Goal: Task Accomplishment & Management: Complete application form

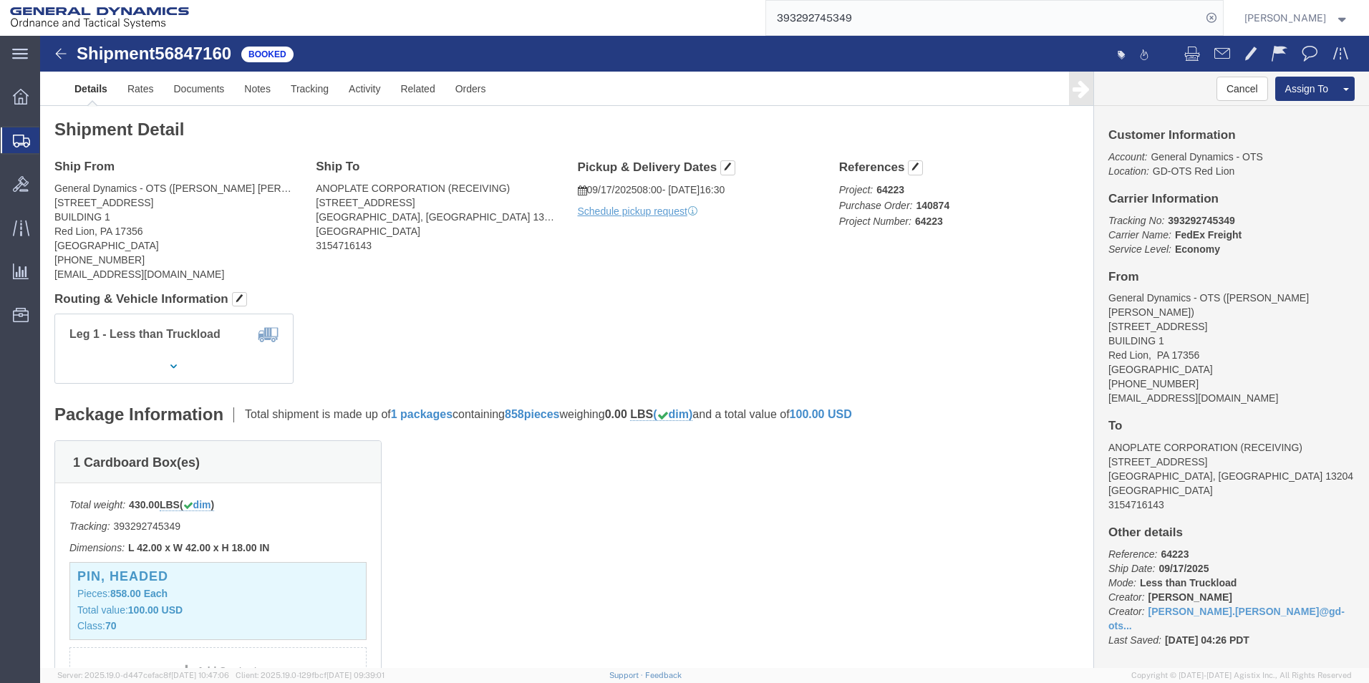
click at [0, 0] on span "Create Shipment" at bounding box center [0, 0] width 0 height 0
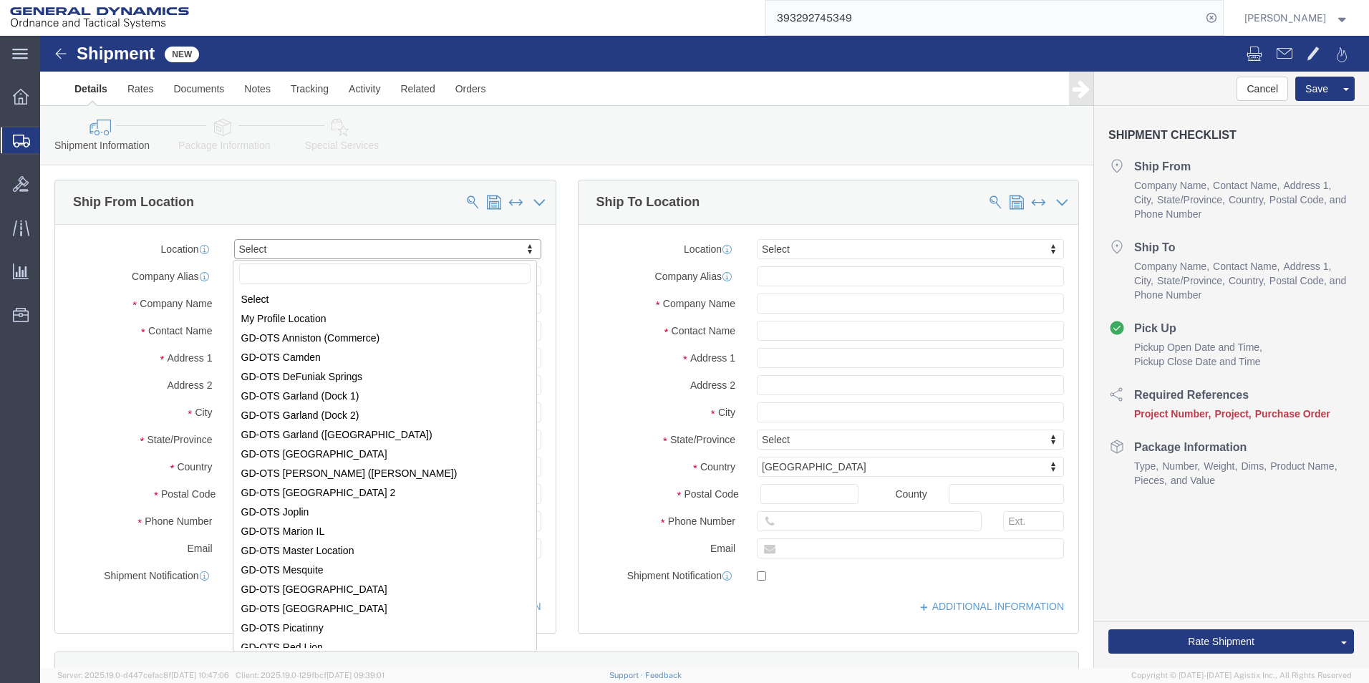
scroll to position [2, 0]
select select "310"
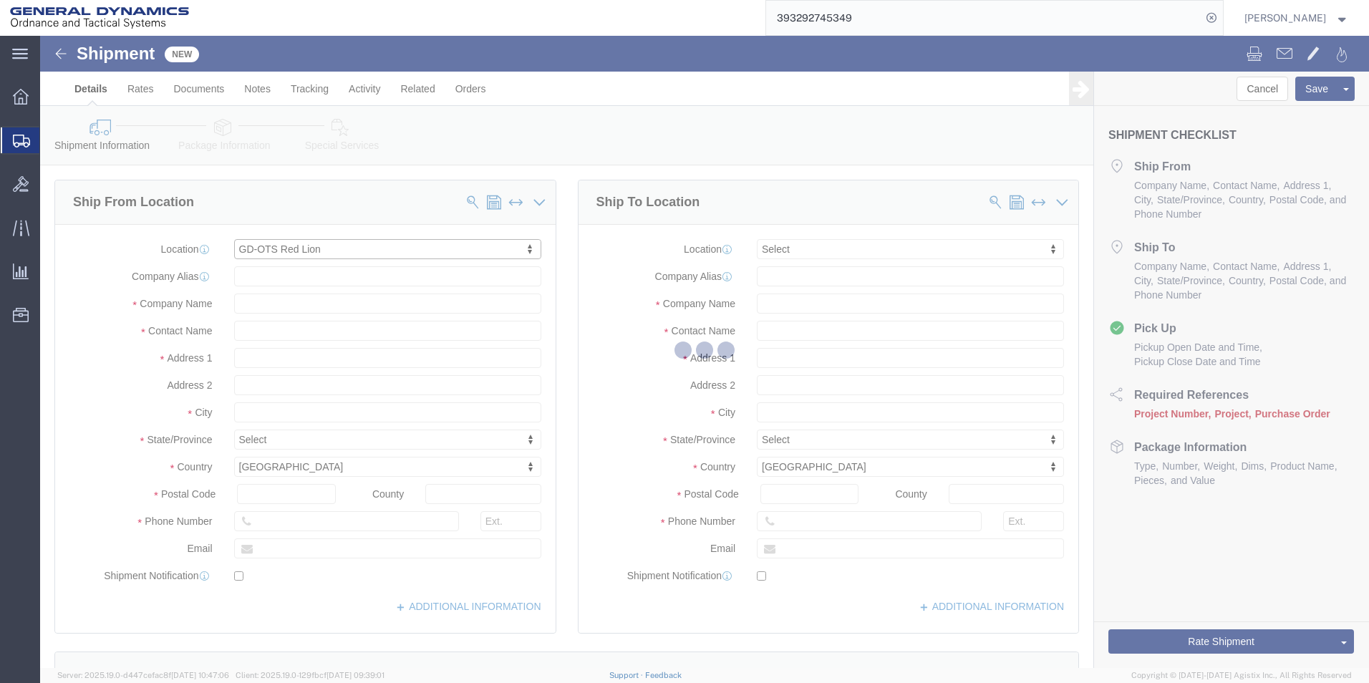
type input "[STREET_ADDRESS]"
type input "17356"
type input "[PHONE_NUMBER]"
type input "REDLPAHIG0"
type input "General Dynamics - OTS"
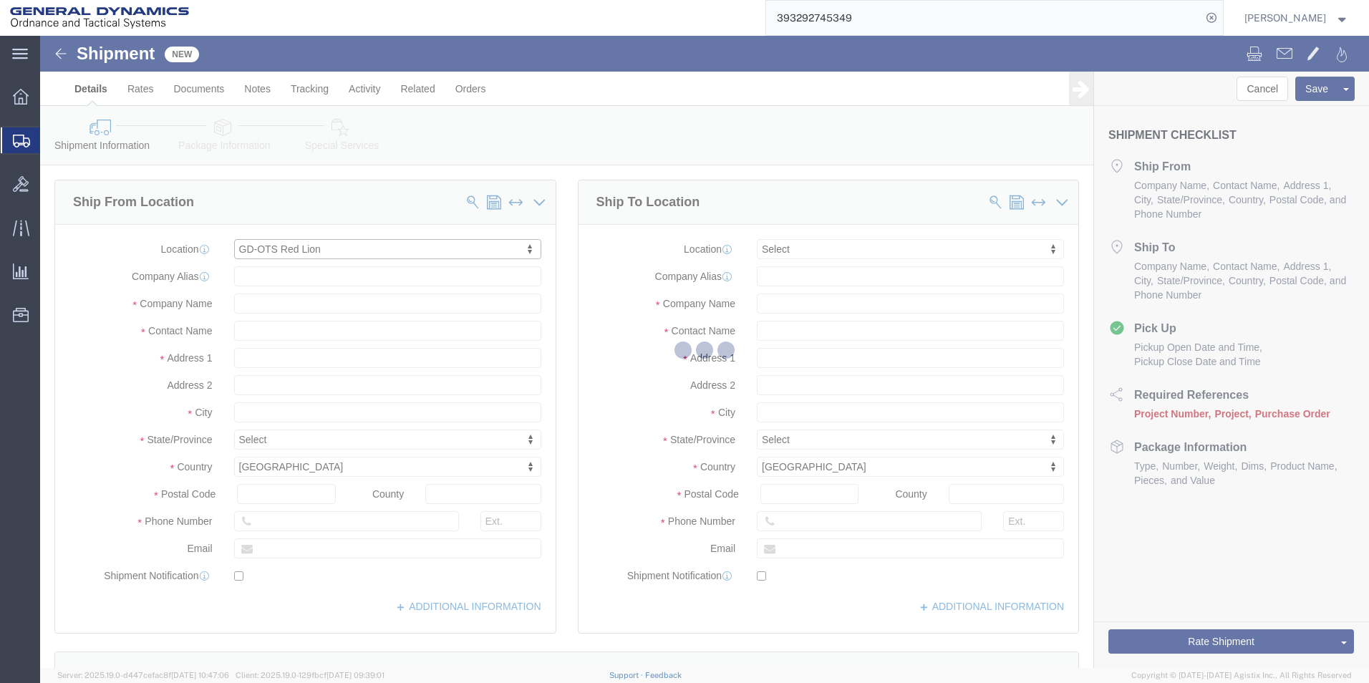
type input "Red Lion"
select select "PA"
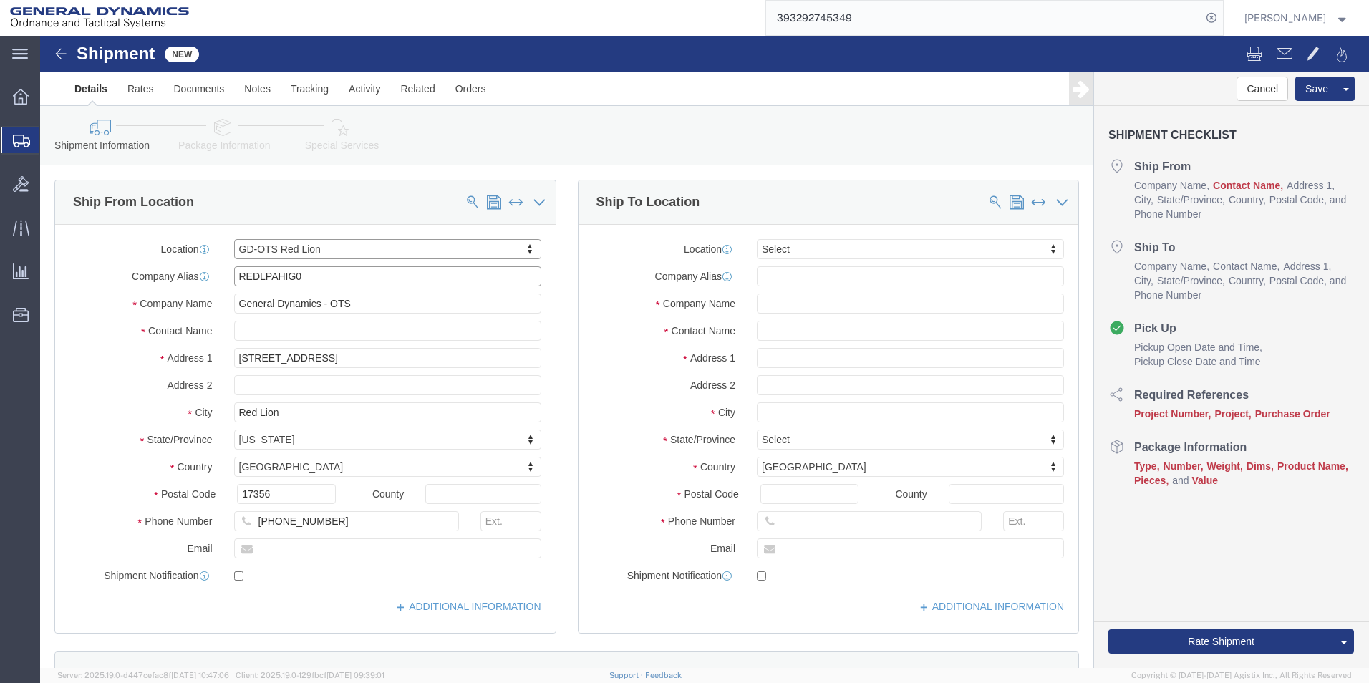
drag, startPoint x: 268, startPoint y: 241, endPoint x: 145, endPoint y: 233, distance: 122.7
click div "Company Alias REDLPAHIG0"
click input "text"
type input "C"
type input "[PERSON_NAME] [PERSON_NAME]"
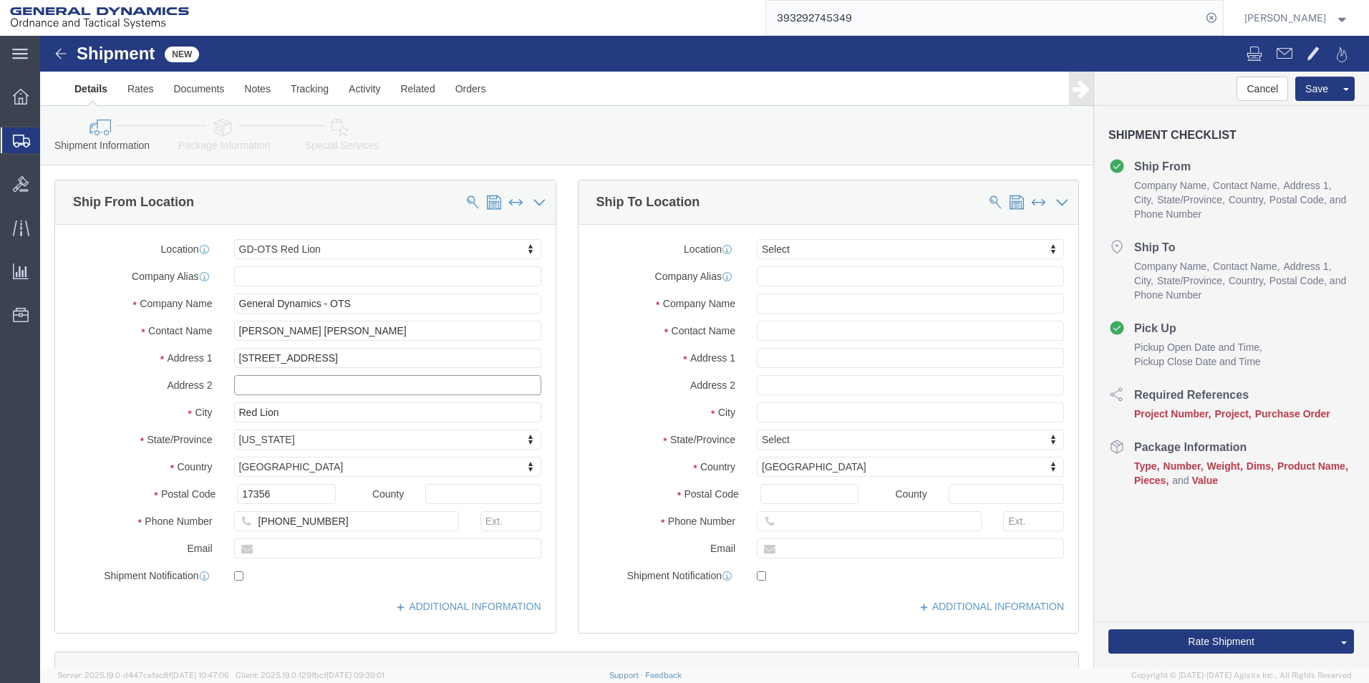
click input "text"
type input "BUILDING 1"
click input "text"
type input "[EMAIL_ADDRESS][DOMAIN_NAME]"
checkbox input "true"
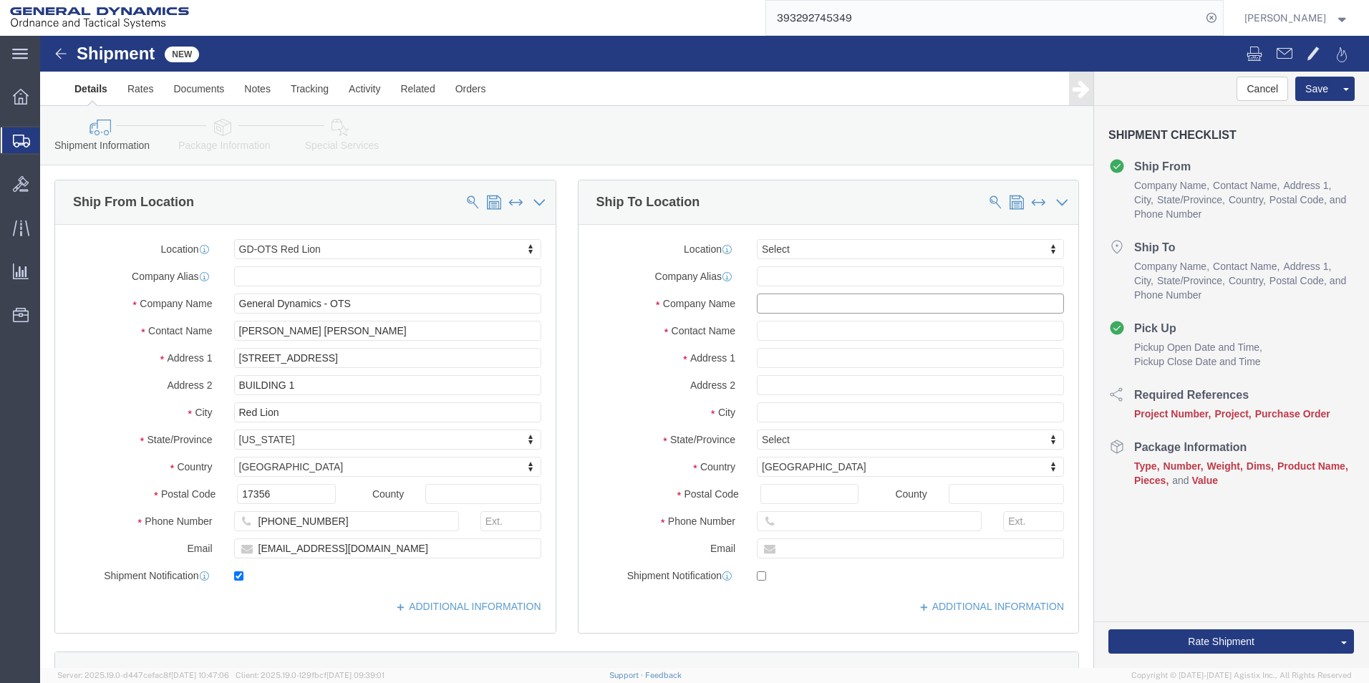
click input "text"
type input "NYPRO"
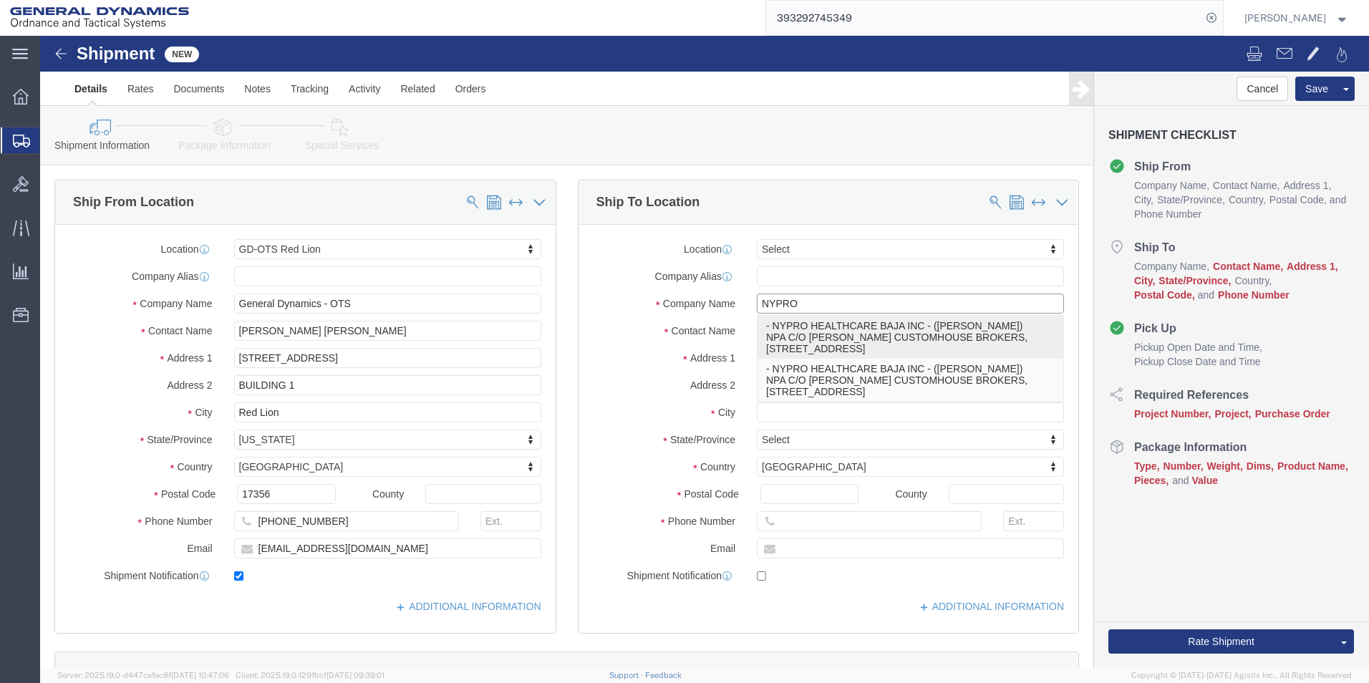
click p "- NYPRO HEALTHCARE BAJA INC - ([PERSON_NAME]) NPA C/O [PERSON_NAME] CUSTOMHOUSE…"
type input "NPA C/O [PERSON_NAME] CUSTOMHOUSE BROKERS"
type input "[GEOGRAPHIC_DATA]"
type input "92154"
type input "[PHONE_NUMBER]"
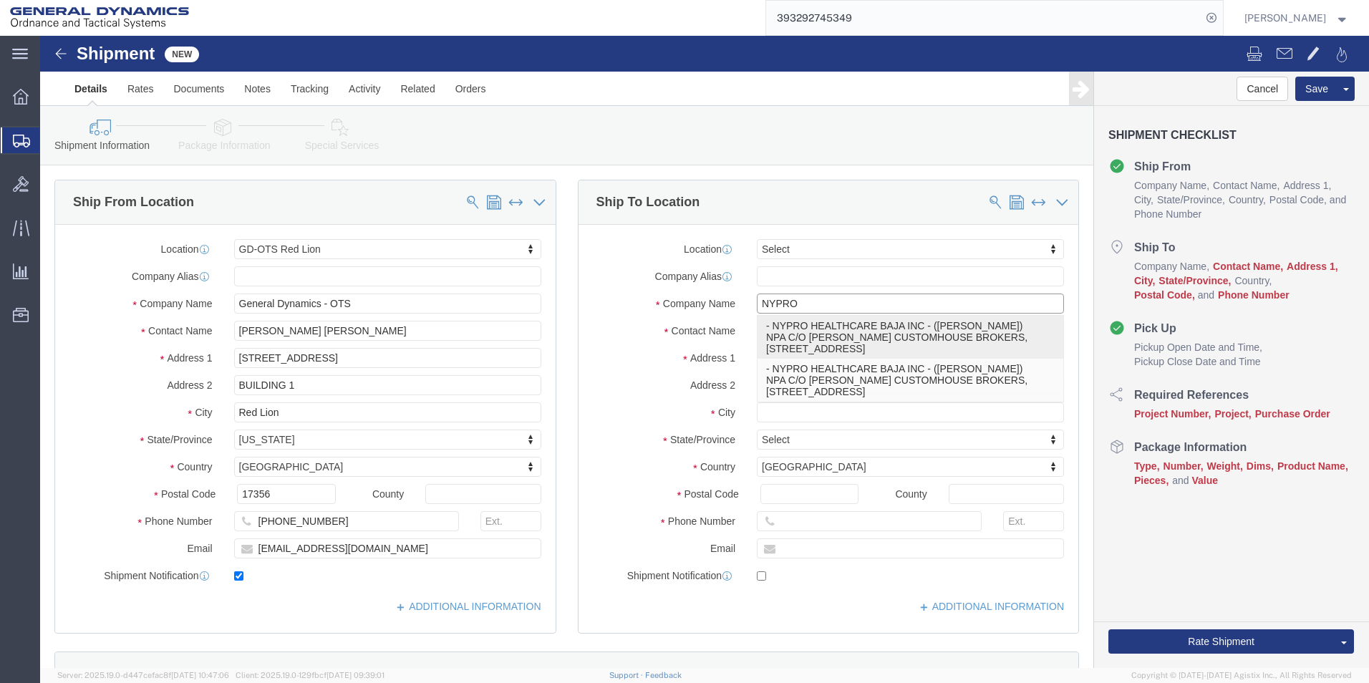
type input "NYPRO HEALTHCARE BAJA INC"
type input "[PERSON_NAME]"
type input "[GEOGRAPHIC_DATA]"
select select "CA"
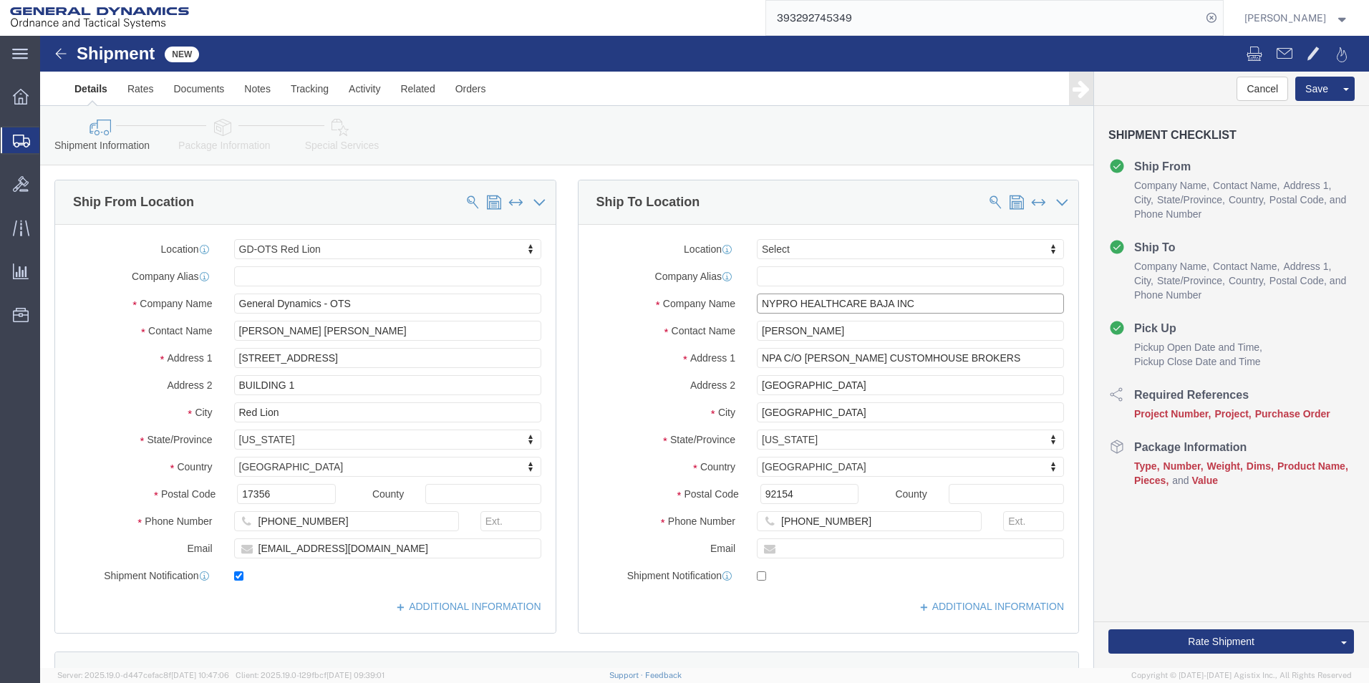
type input "NYPRO HEALTHCARE BAJA INC"
drag, startPoint x: 707, startPoint y: 291, endPoint x: 546, endPoint y: 290, distance: 161.1
click div "Contact Name [PERSON_NAME]"
type input "[PERSON_NAME]"
click div "Location Select Select My Profile Location GD-OTS [GEOGRAPHIC_DATA] (Commerce) …"
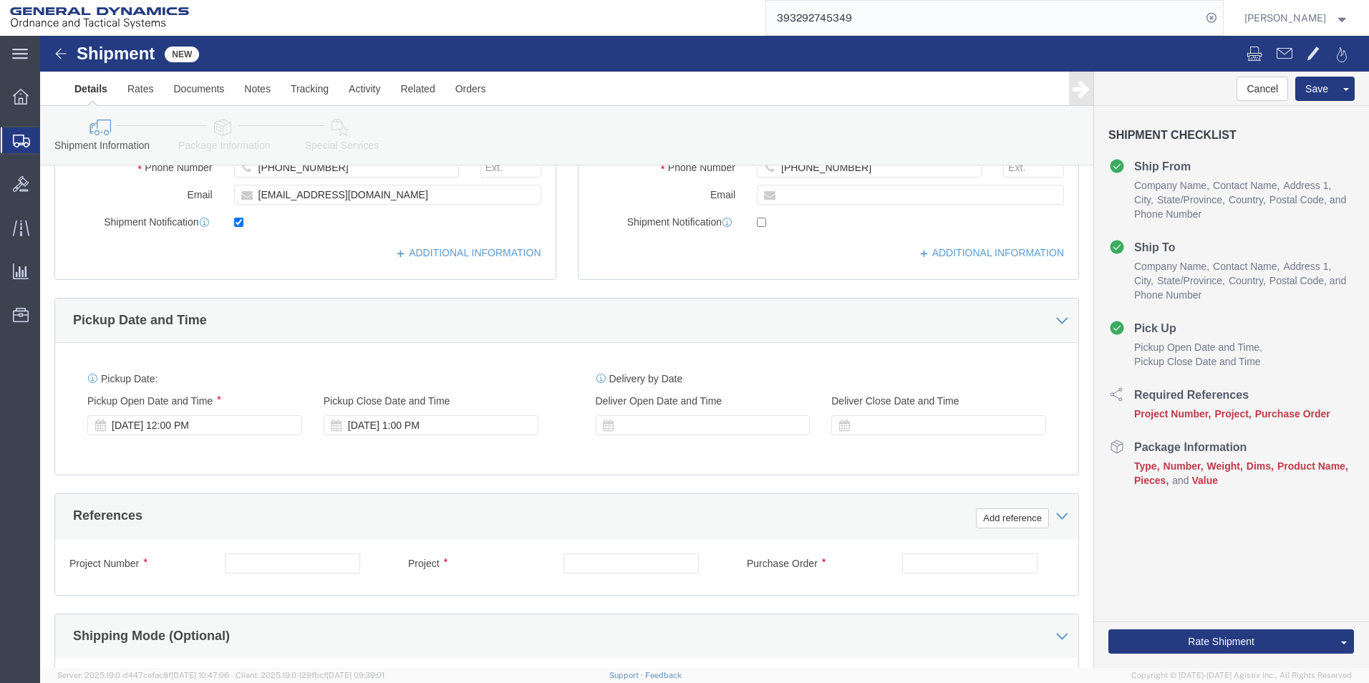
scroll to position [430, 0]
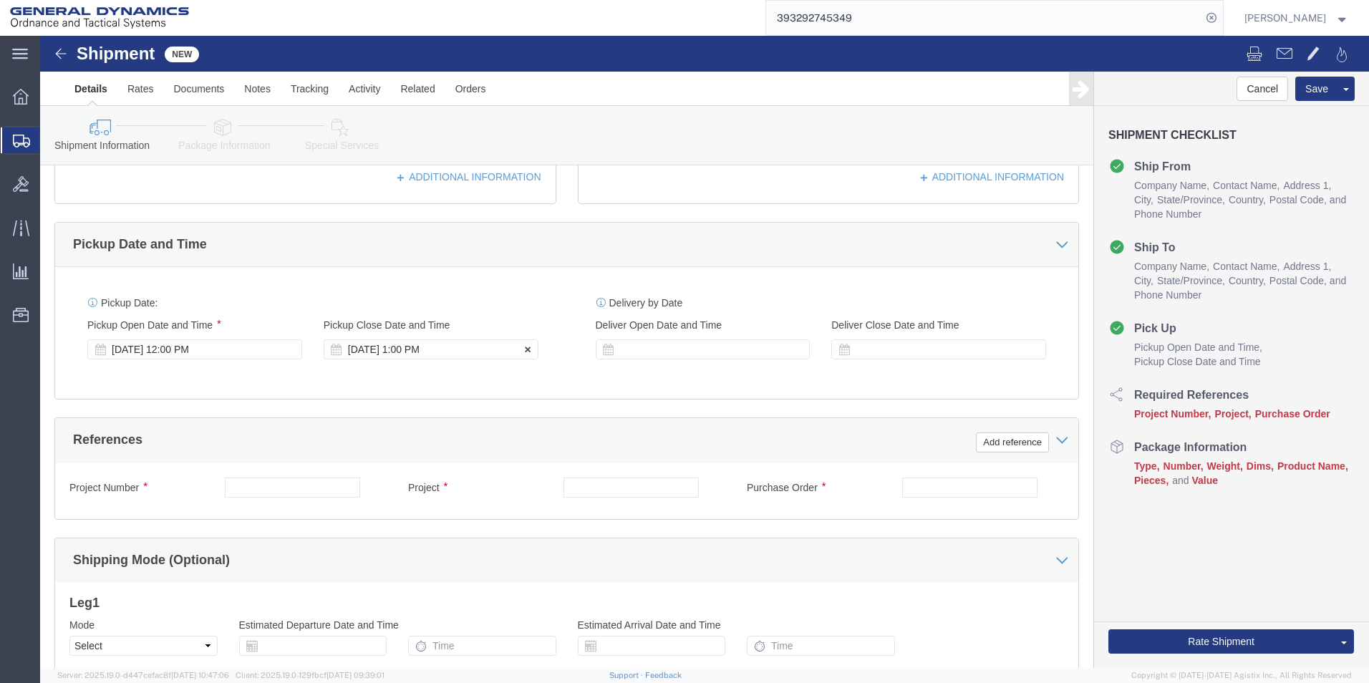
click div "[DATE] 1:00 PM"
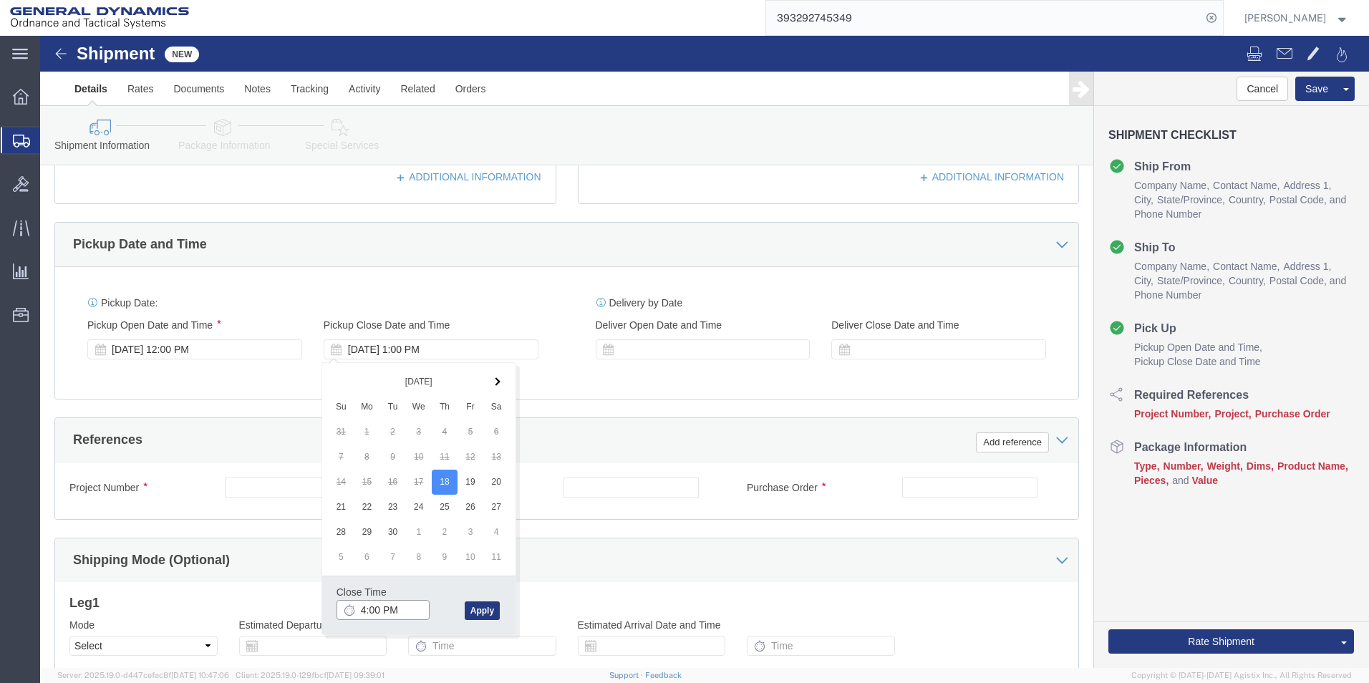
drag, startPoint x: 329, startPoint y: 573, endPoint x: 339, endPoint y: 569, distance: 11.6
click input "4:00 PM"
type input "4:30 PM"
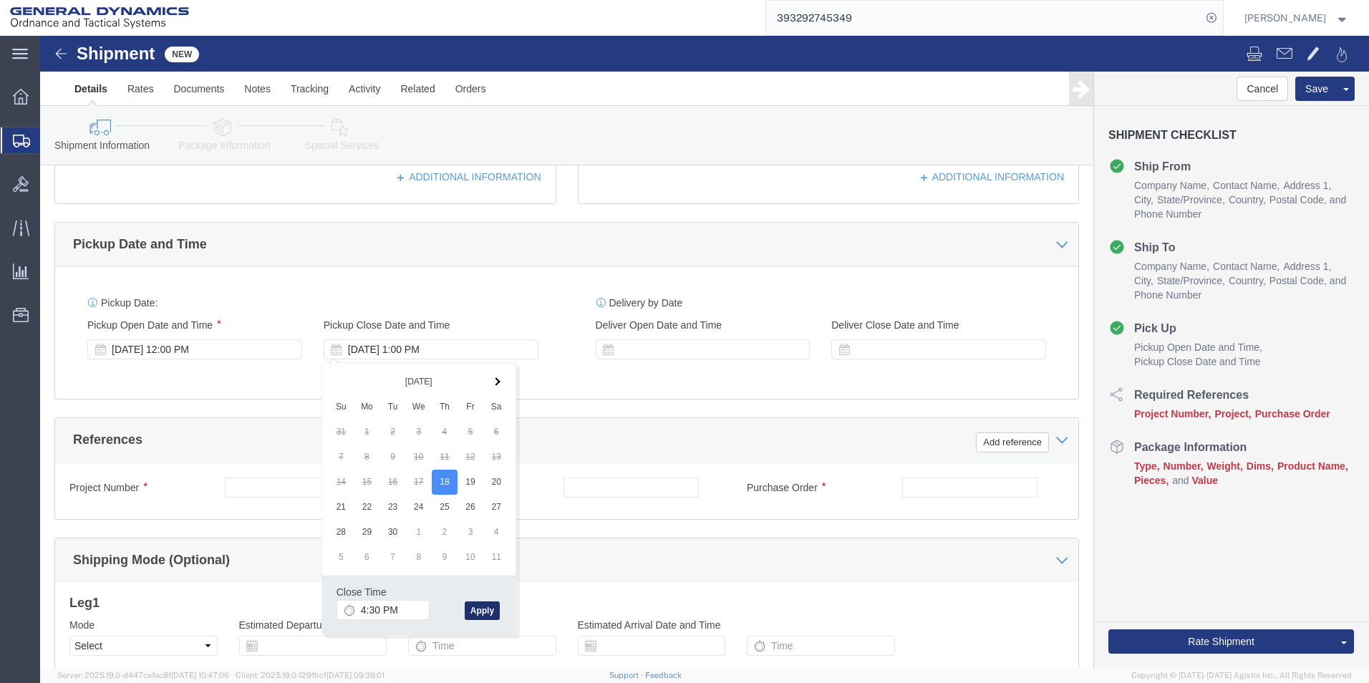
click button "Apply"
click input "text"
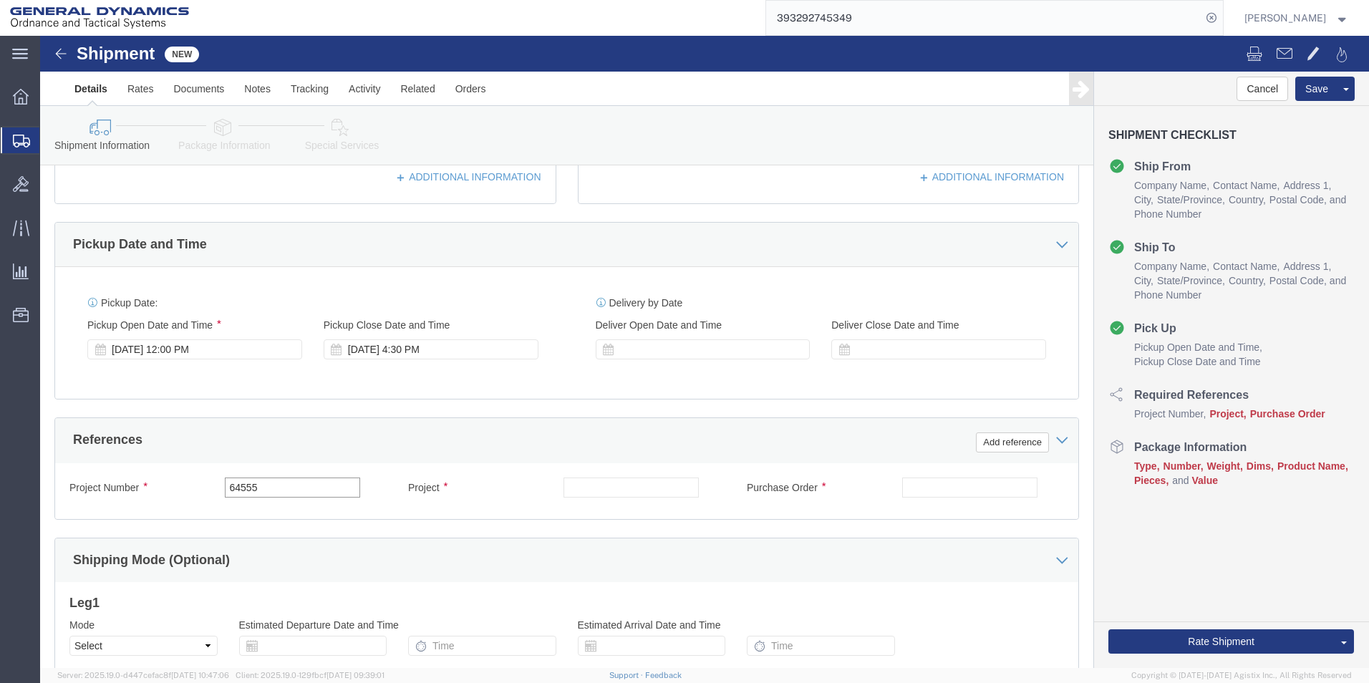
type input "64555"
click input "text"
type input "64555"
click input "text"
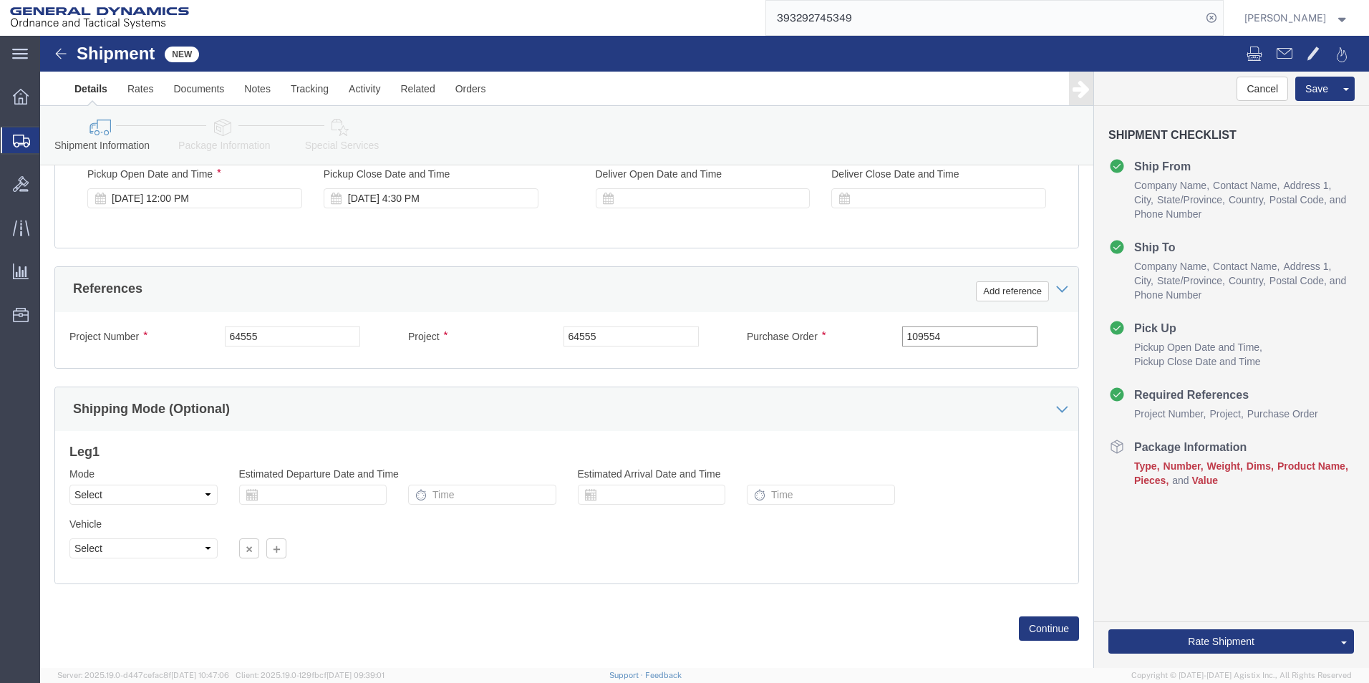
scroll to position [597, 0]
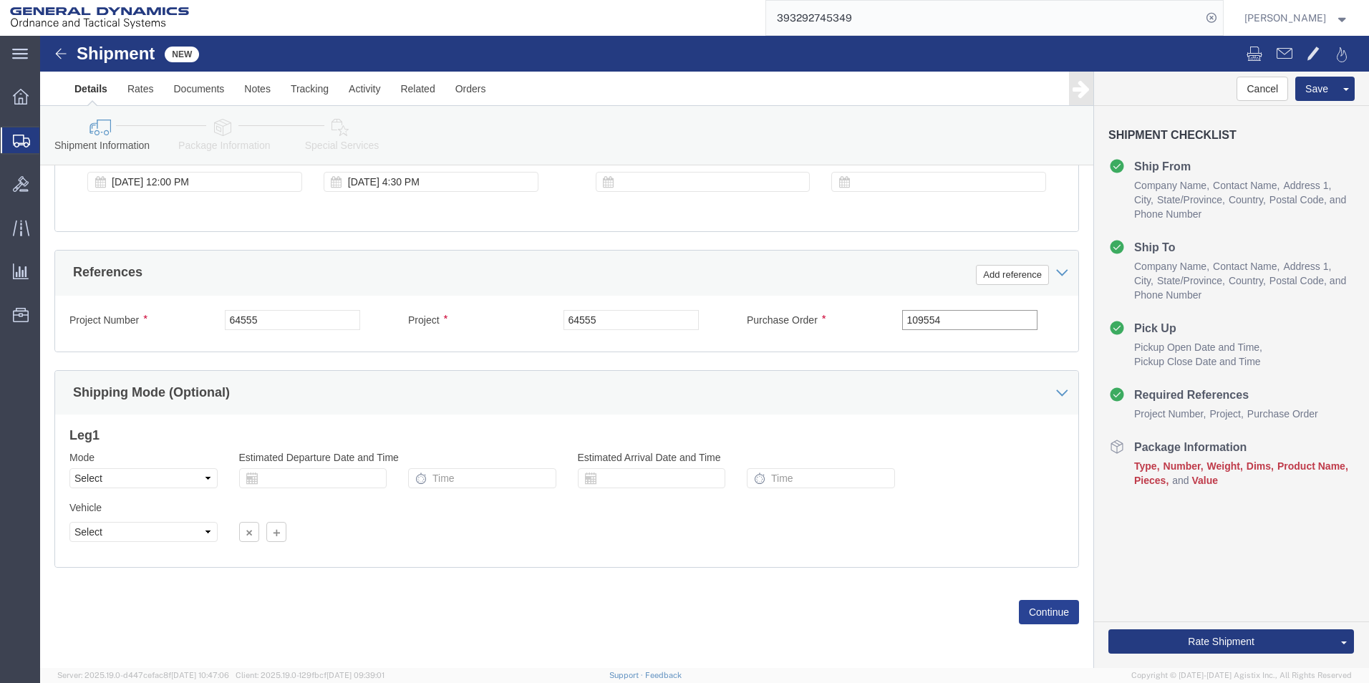
type input "109554"
click button "Continue"
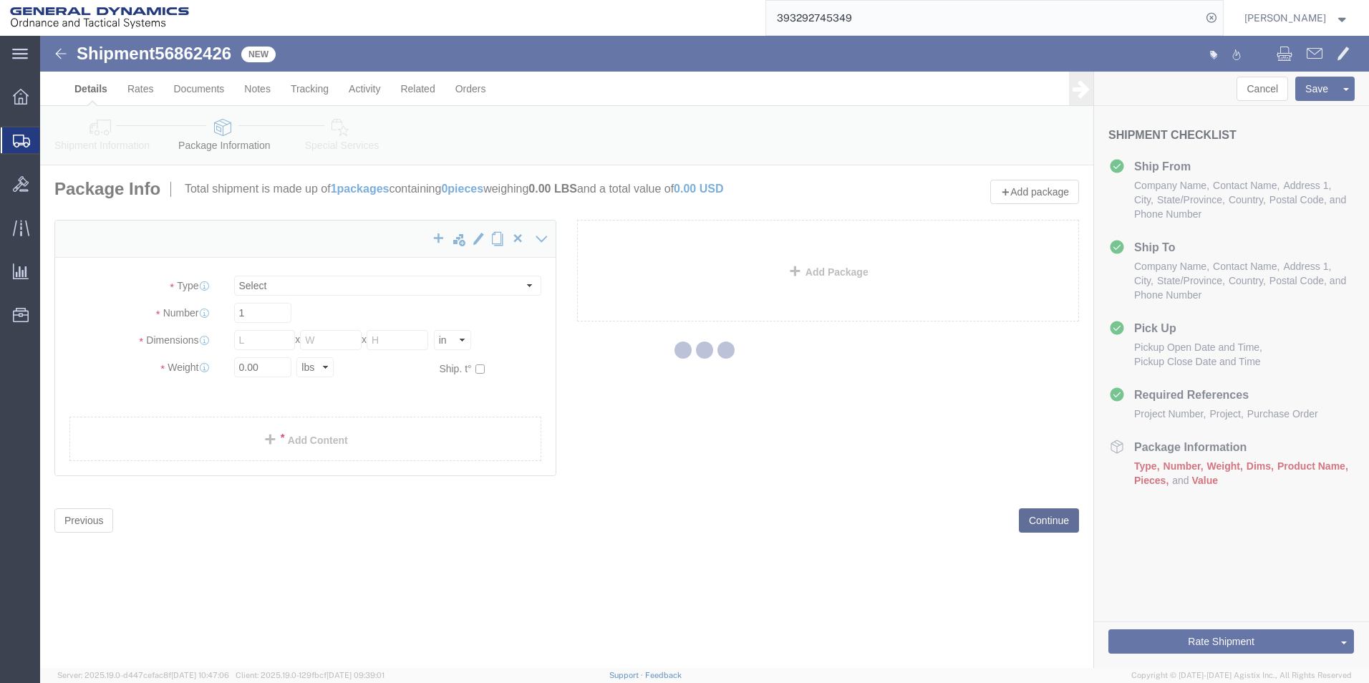
select select "CBOX"
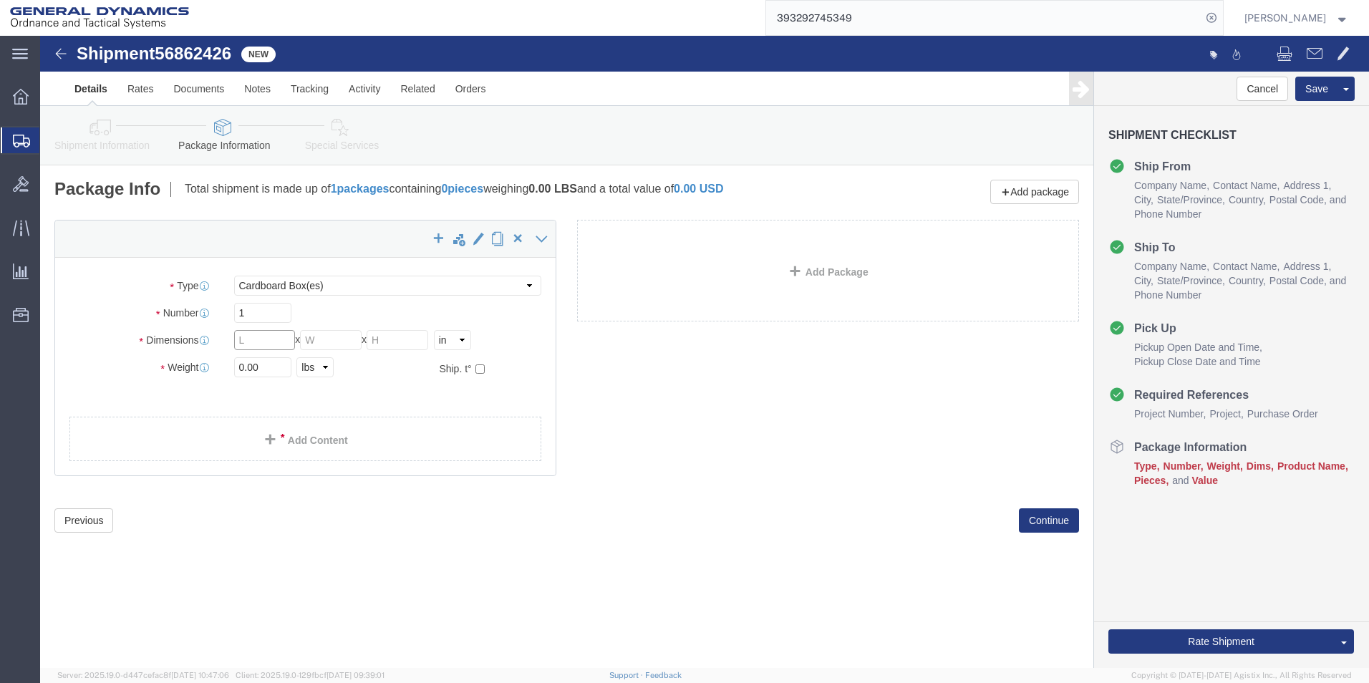
click input "text"
type input "12"
click input "text"
type input "12"
click input "text"
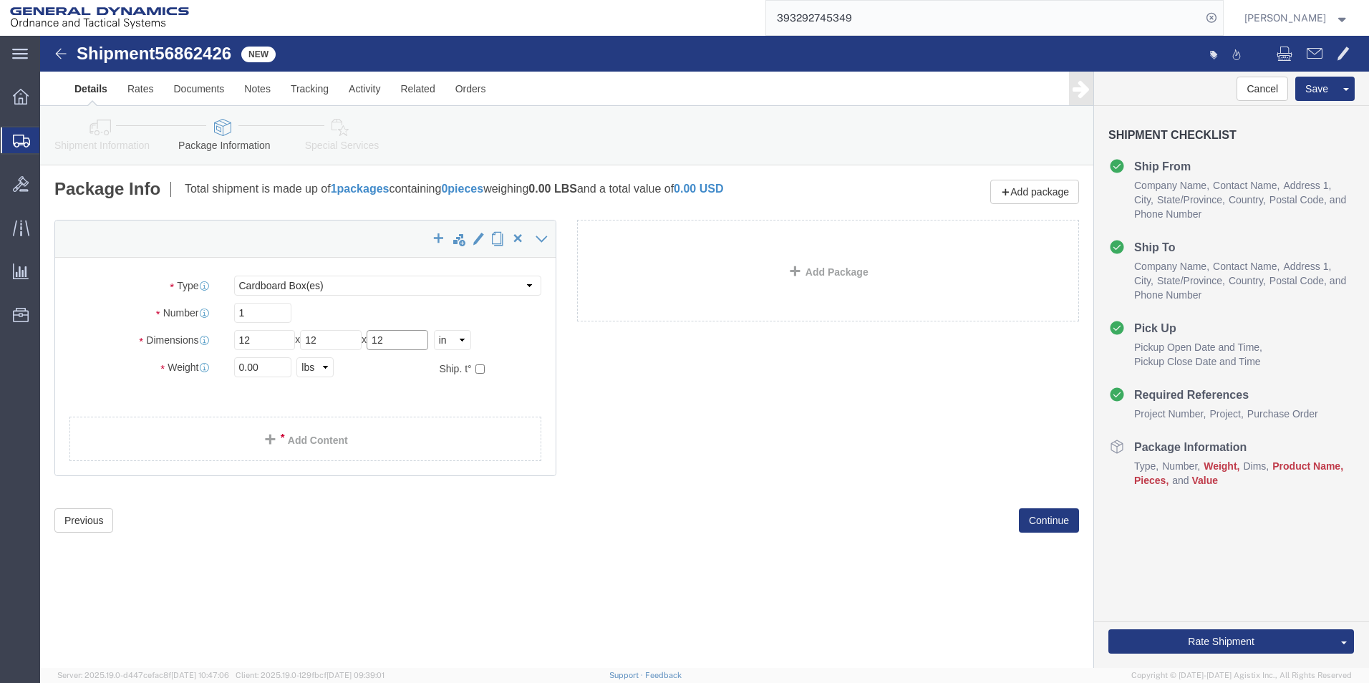
type input "12"
click input "0.00"
type input "15.00"
click link "Add Content"
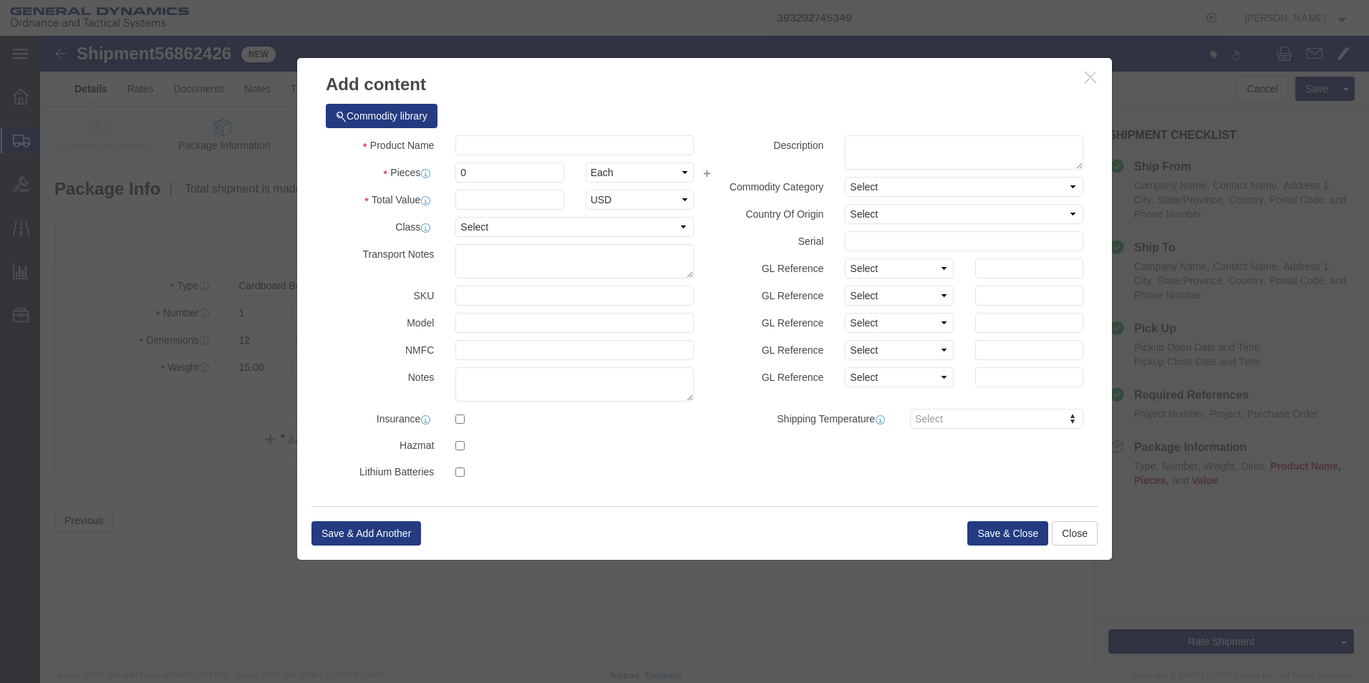
click div "Commodity library"
click input "text"
type input "PLATE APERTURE"
drag, startPoint x: 464, startPoint y: 142, endPoint x: 326, endPoint y: 135, distance: 138.4
click div "Pieces 0 Select Bag Barrels 100Board Feet Bottle Box Blister Pack Carats Can Ca…"
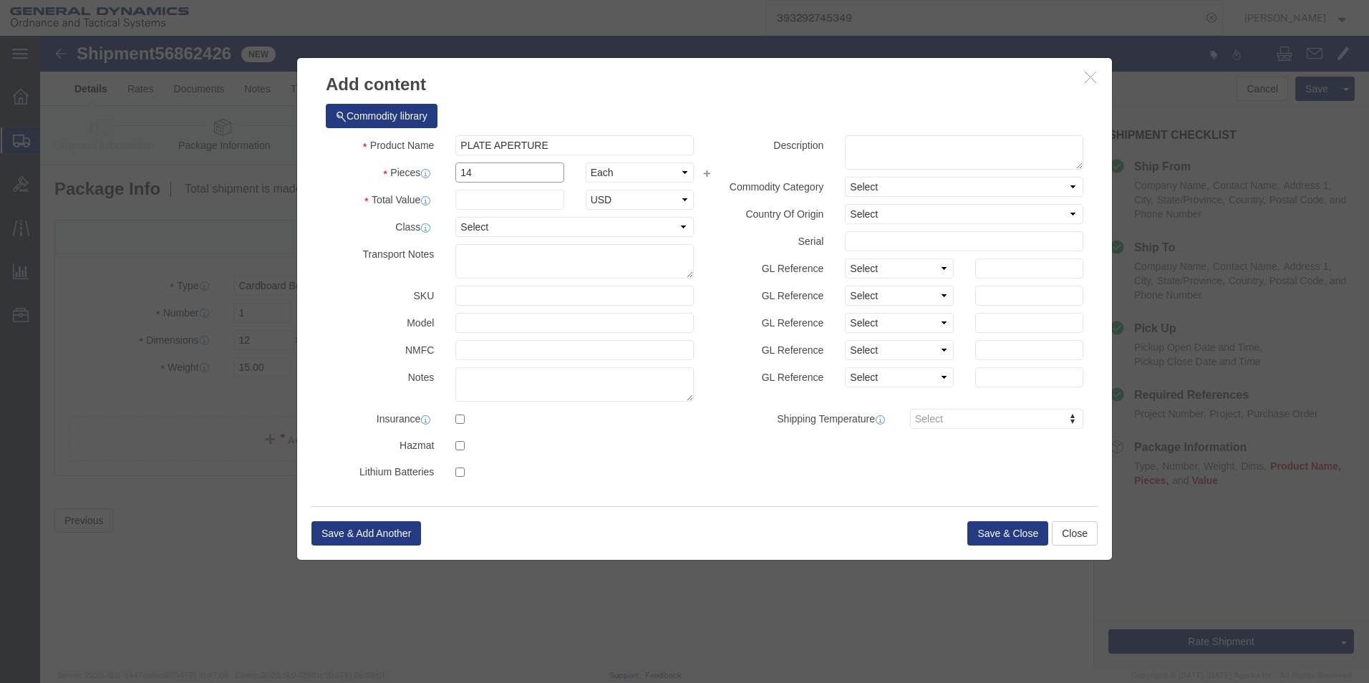
type input "14"
click input "text"
type input "100"
click button "Save & Close"
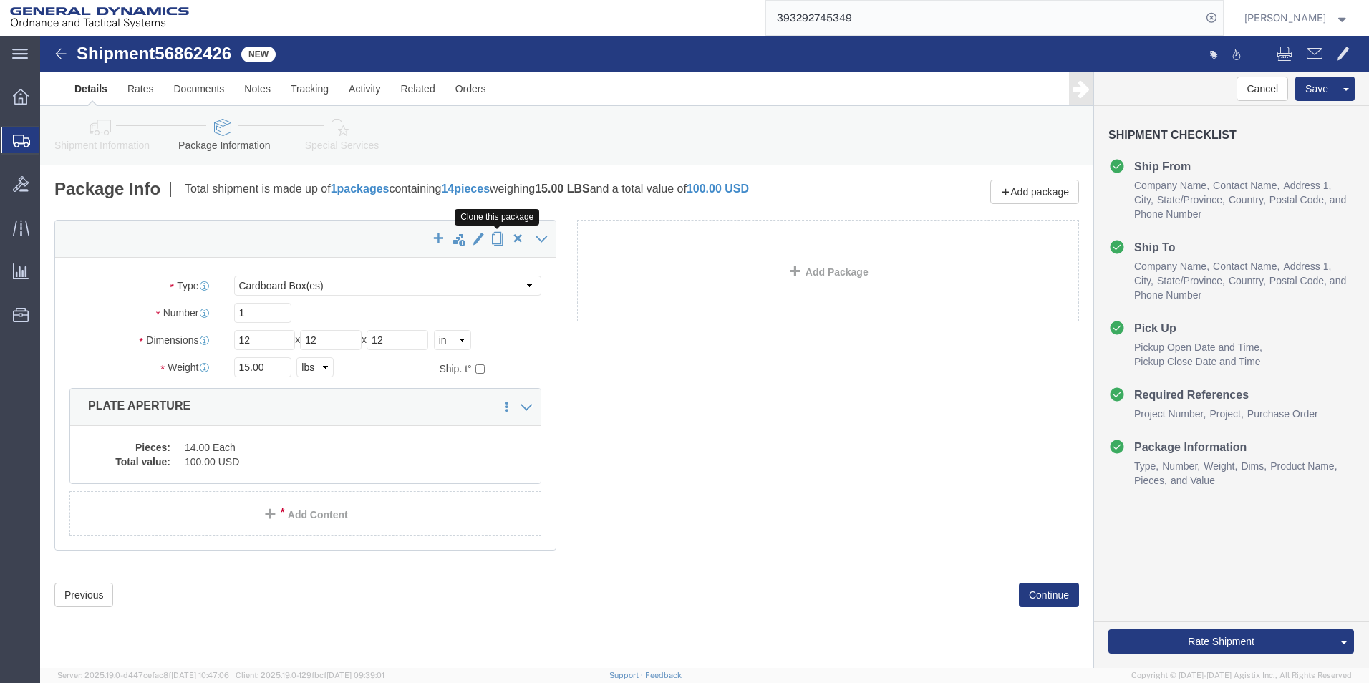
click span "button"
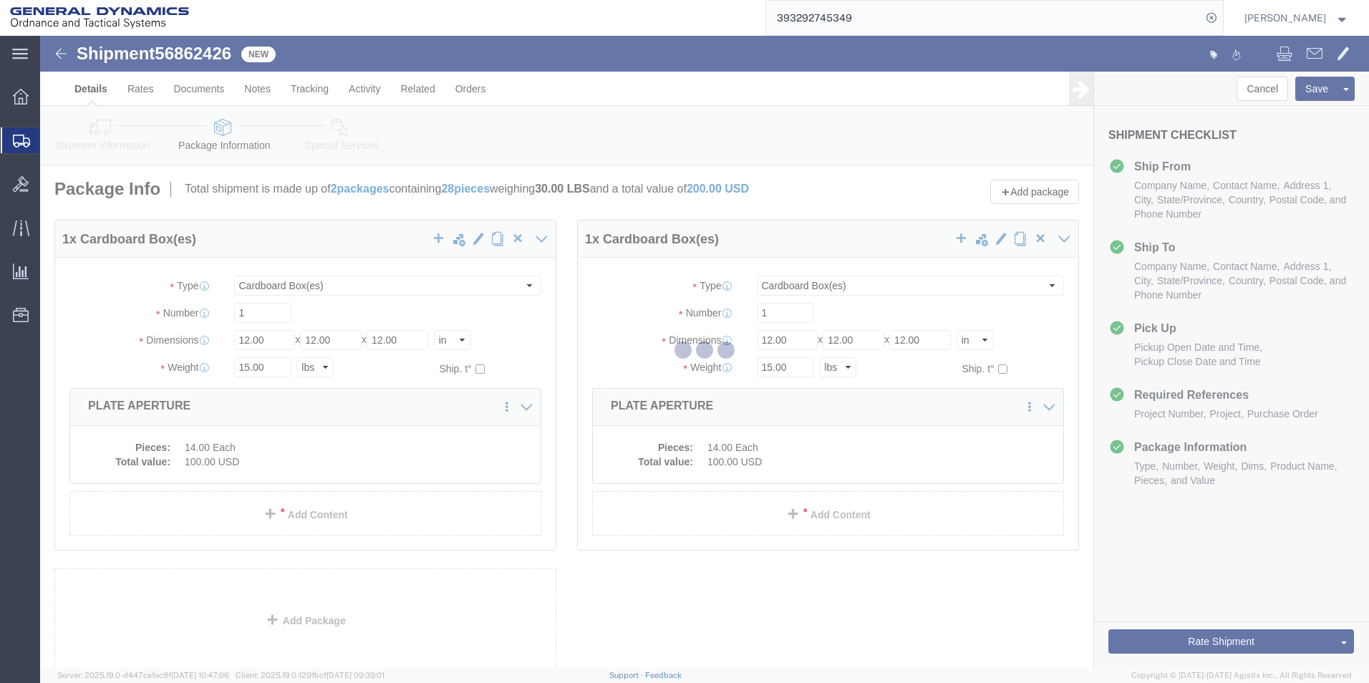
select select "CBOX"
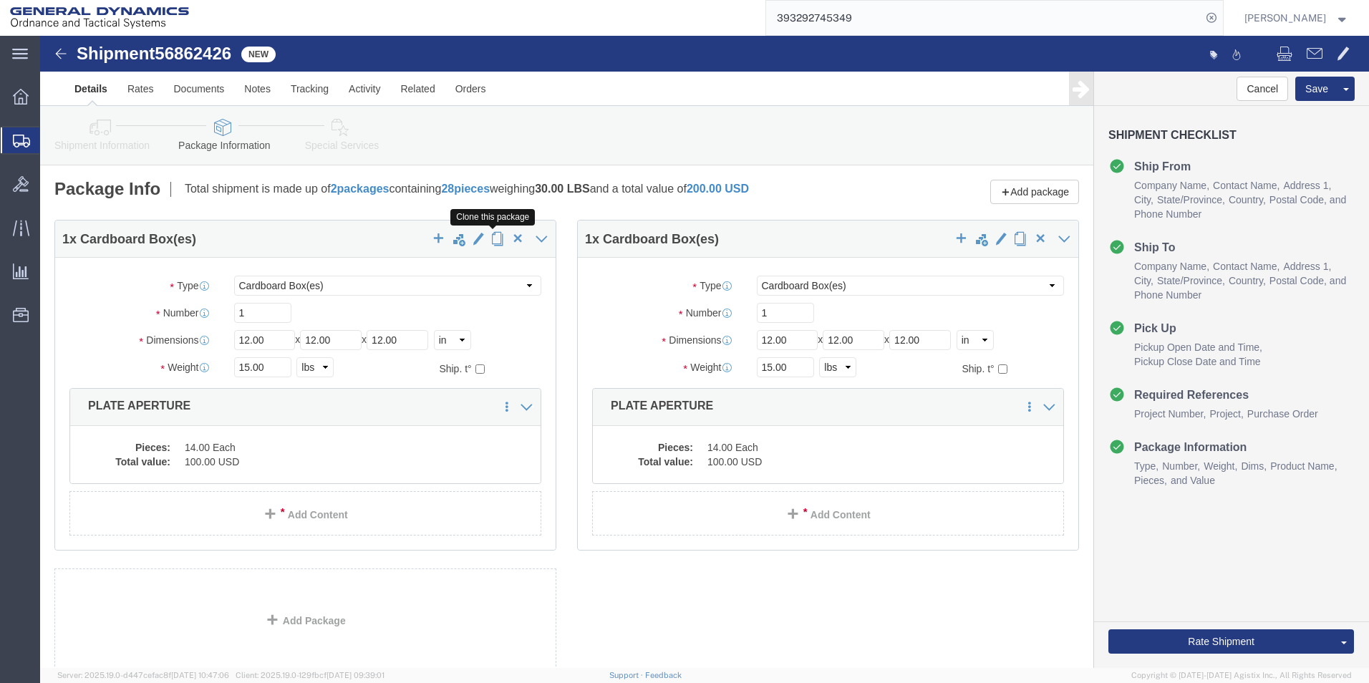
click span "button"
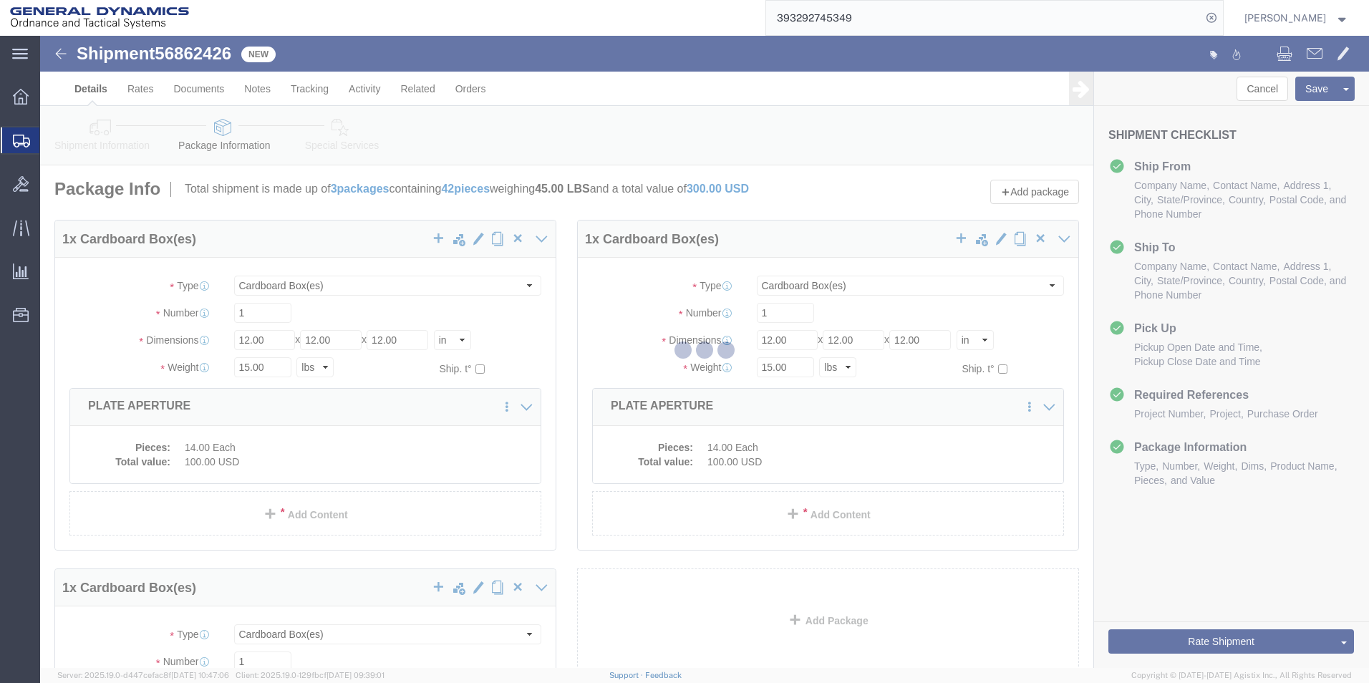
select select "CBOX"
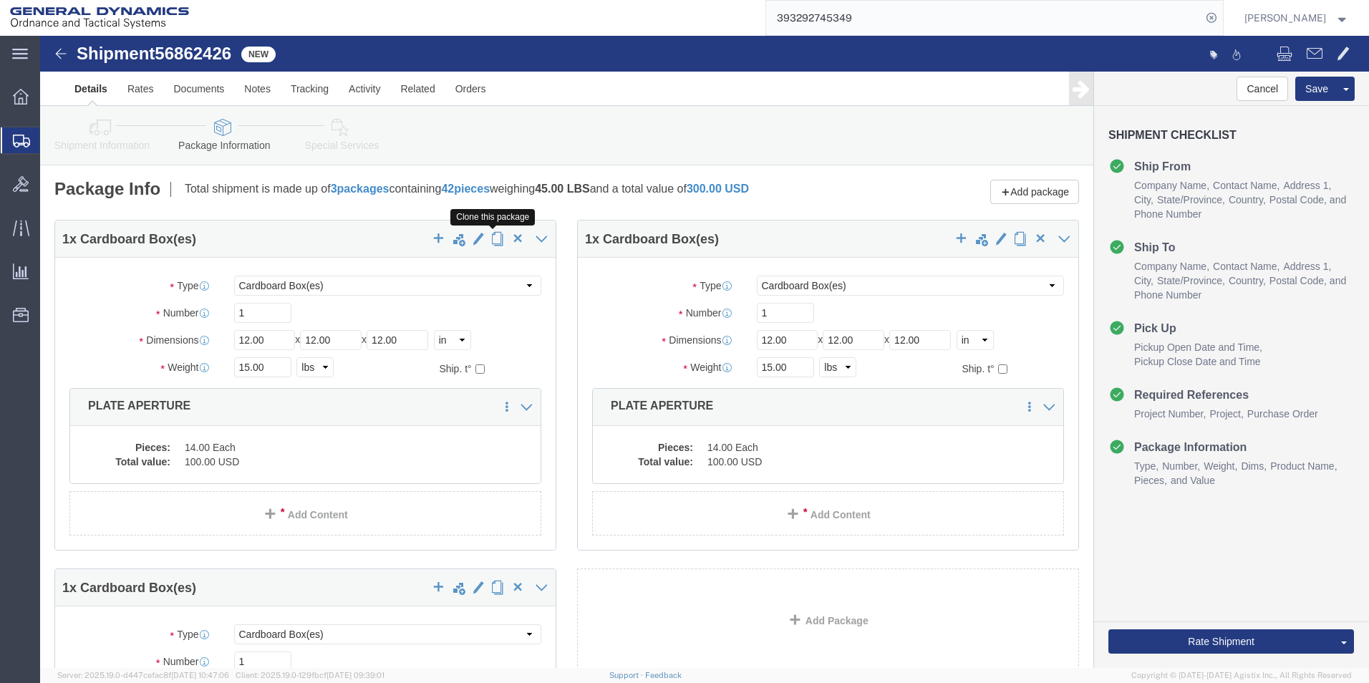
click span "button"
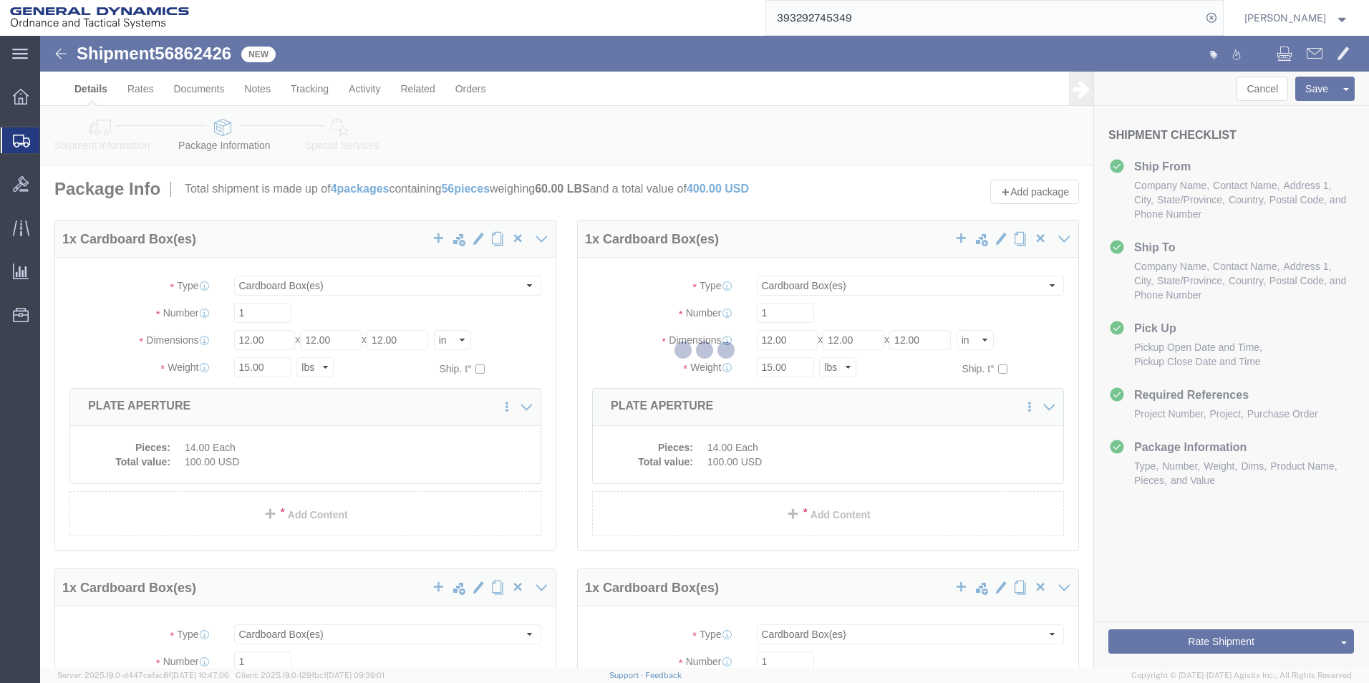
select select "CBOX"
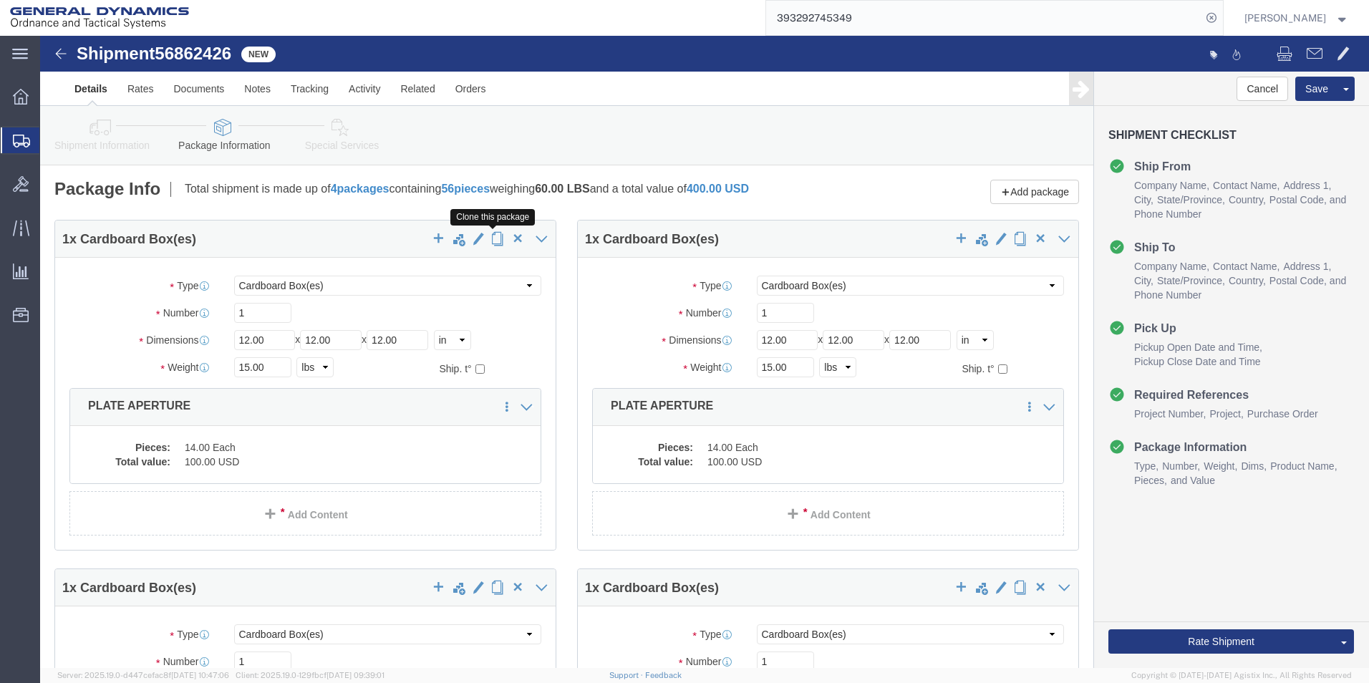
click span "button"
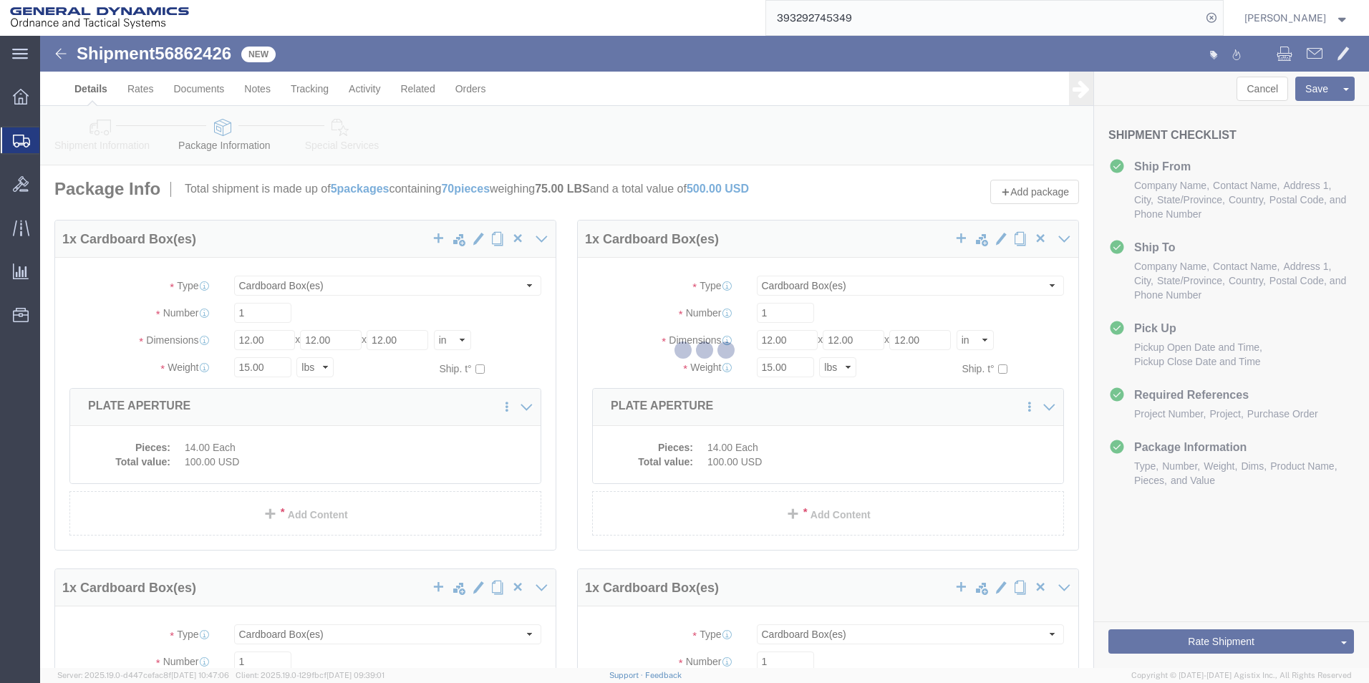
select select "CBOX"
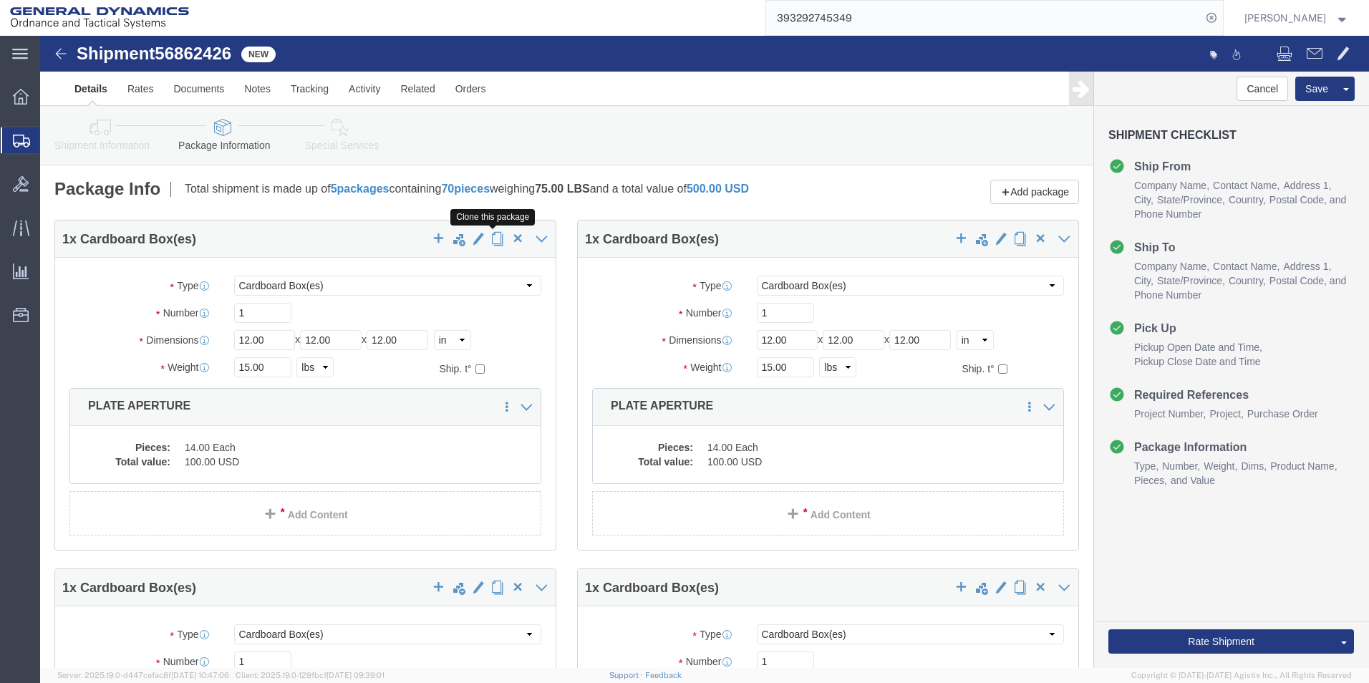
click span "button"
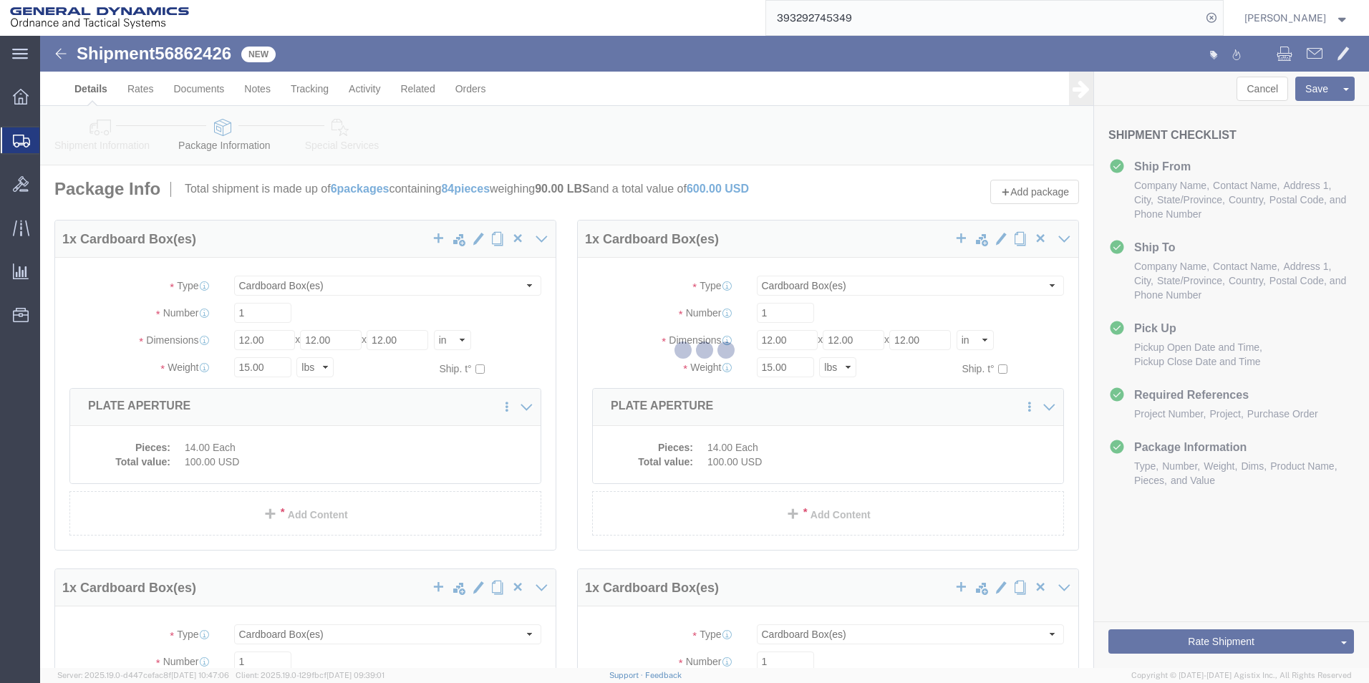
select select "CBOX"
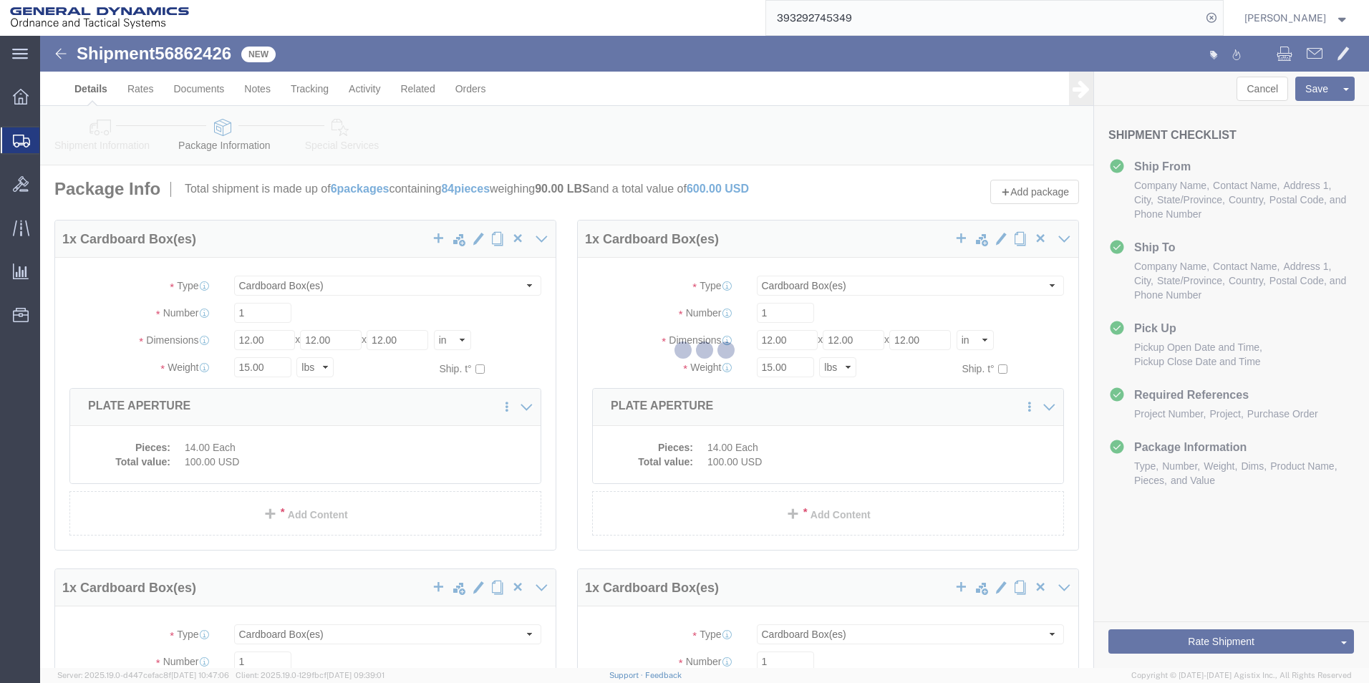
select select "CBOX"
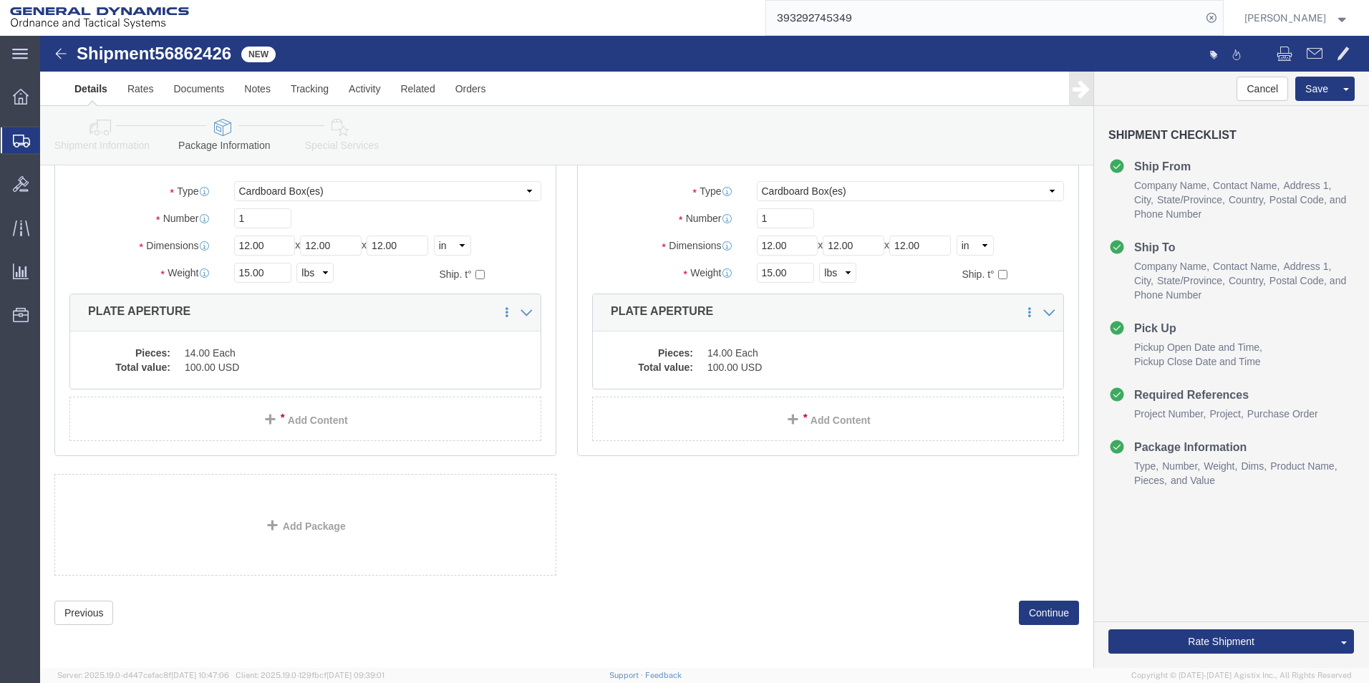
scroll to position [793, 0]
click dd "14.00 Each"
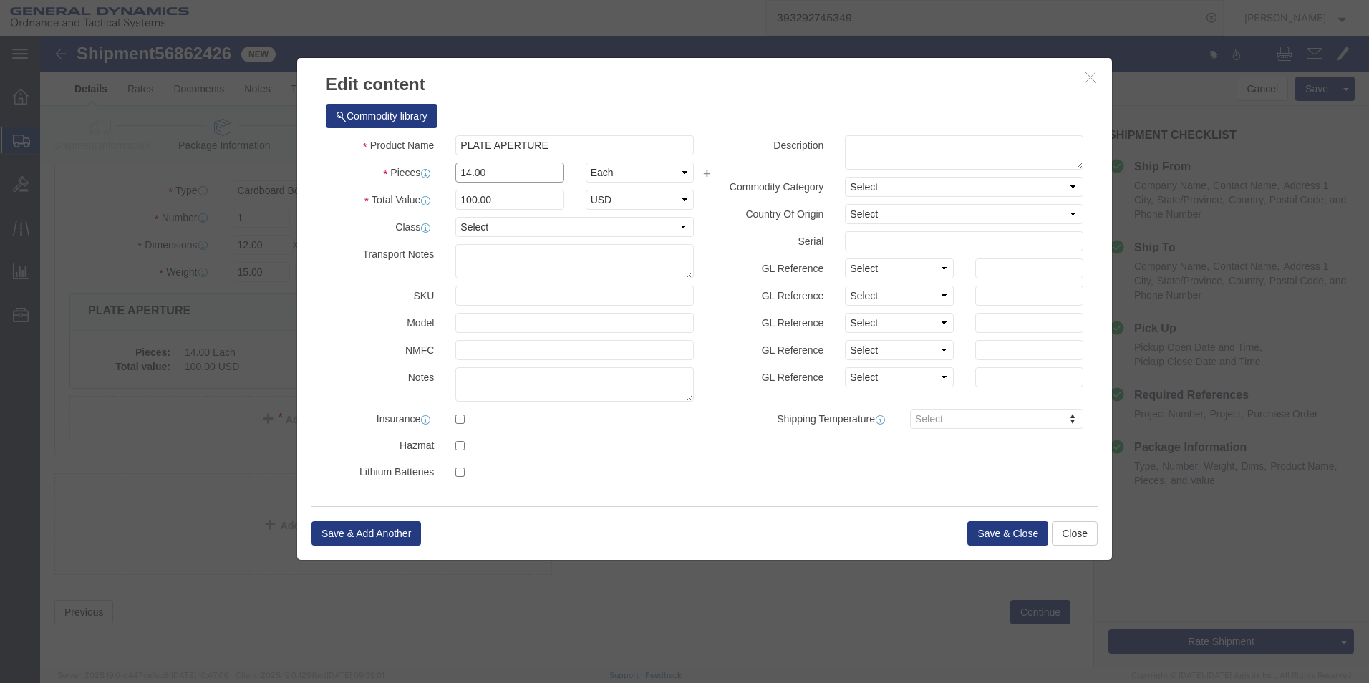
drag, startPoint x: 476, startPoint y: 142, endPoint x: 251, endPoint y: 135, distance: 225.0
click div "Edit content Commodity library Product Name PLATE APERTURE Pieces 14.00 Select …"
type input "11"
click div "Commodity library"
drag, startPoint x: 376, startPoint y: 162, endPoint x: 180, endPoint y: 163, distance: 195.5
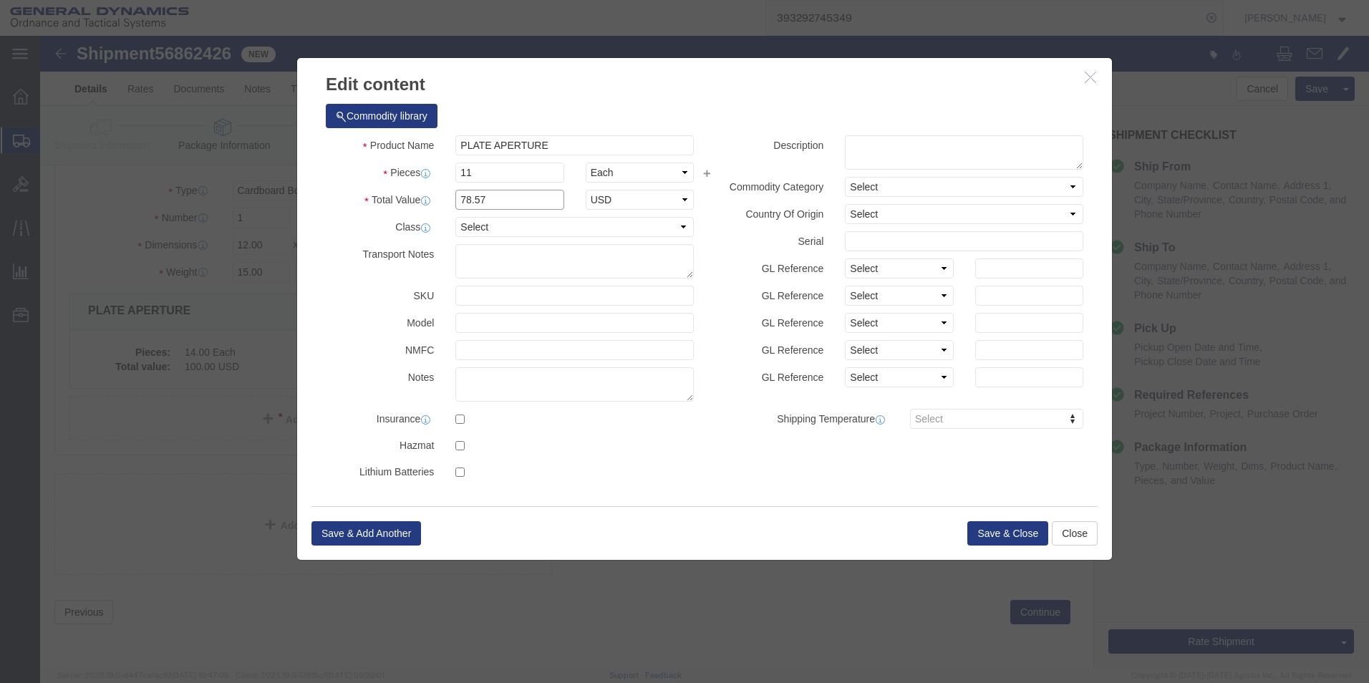
click div "Edit content Commodity library Product Name PLATE APERTURE Pieces 11 Select Bag…"
type input "100"
click button "Save & Close"
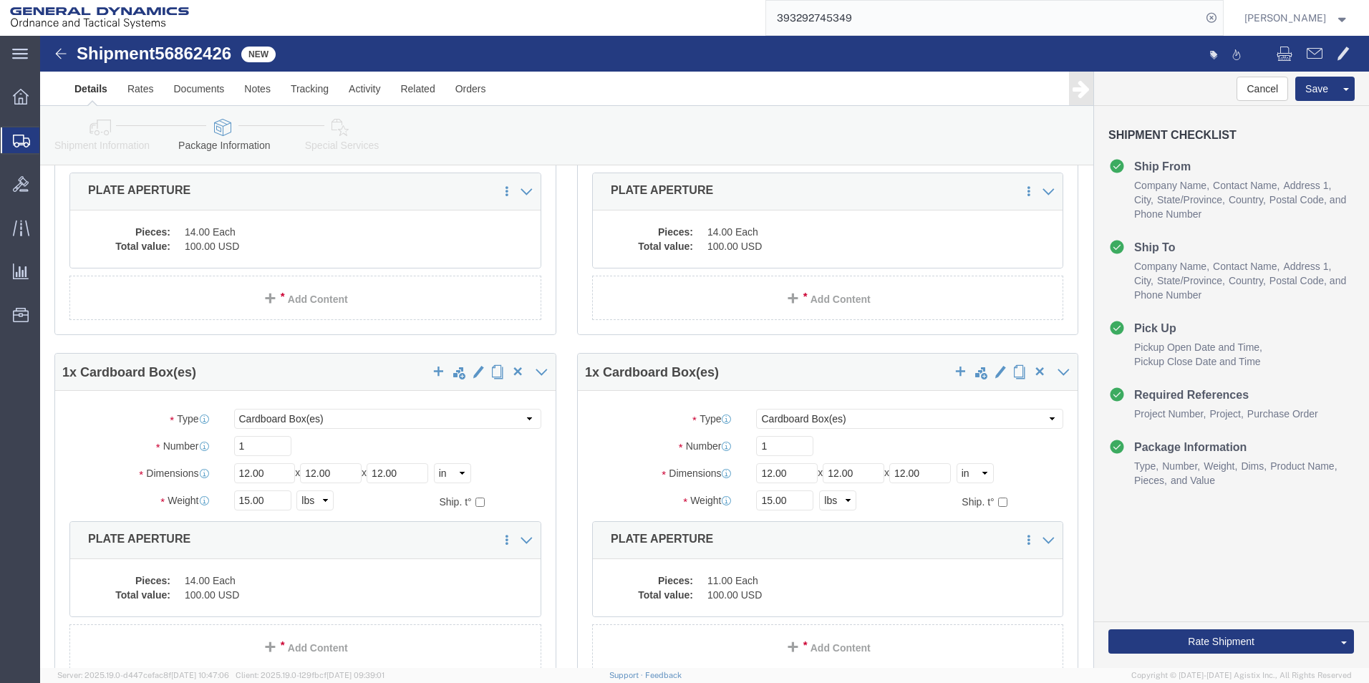
scroll to position [573, 0]
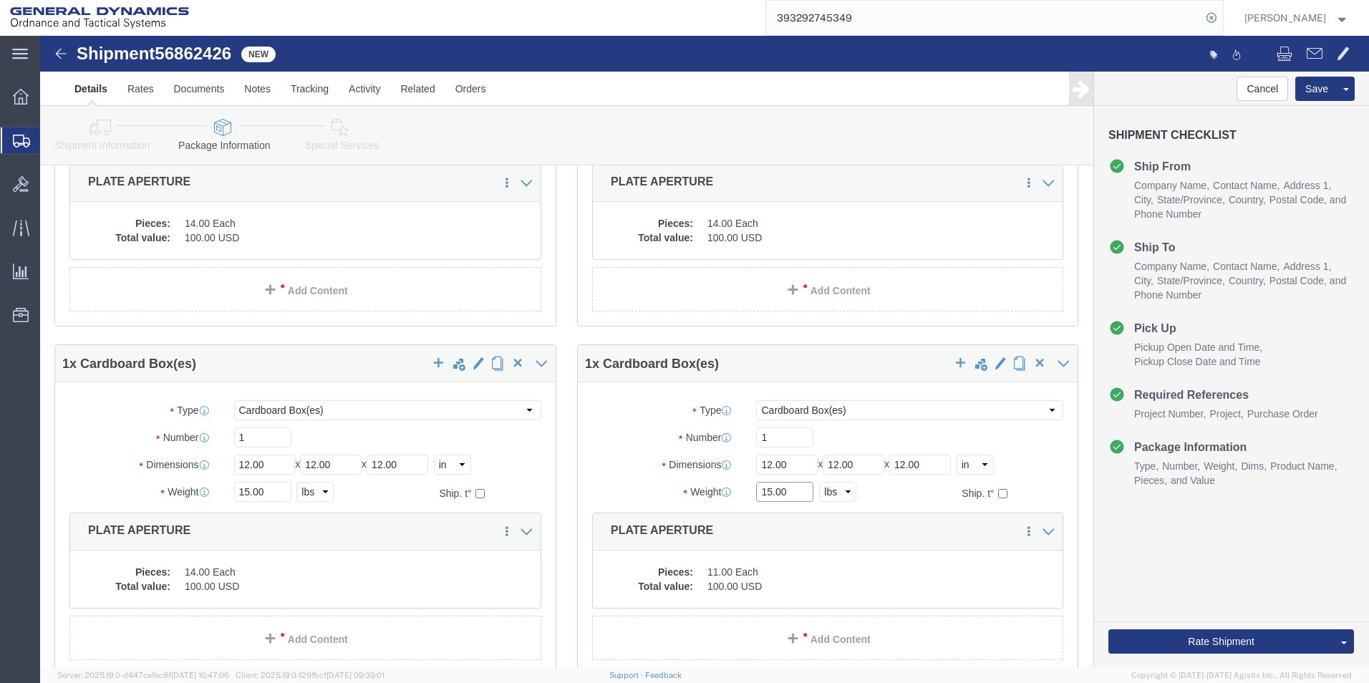
click input "15.00"
type input "11.00"
click div "Package Type Select Bale(s) Basket(s) Bolt(s) Bottle(s) Buckets Bulk Bundle(s) …"
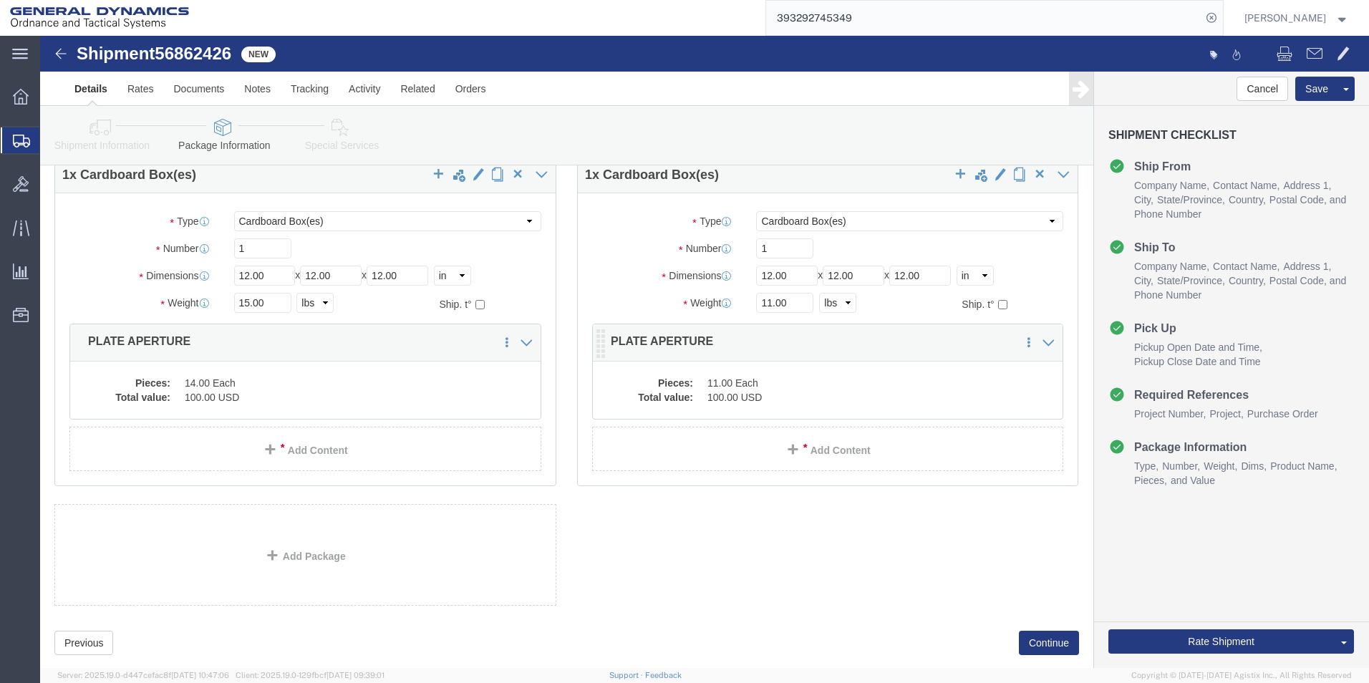
scroll to position [793, 0]
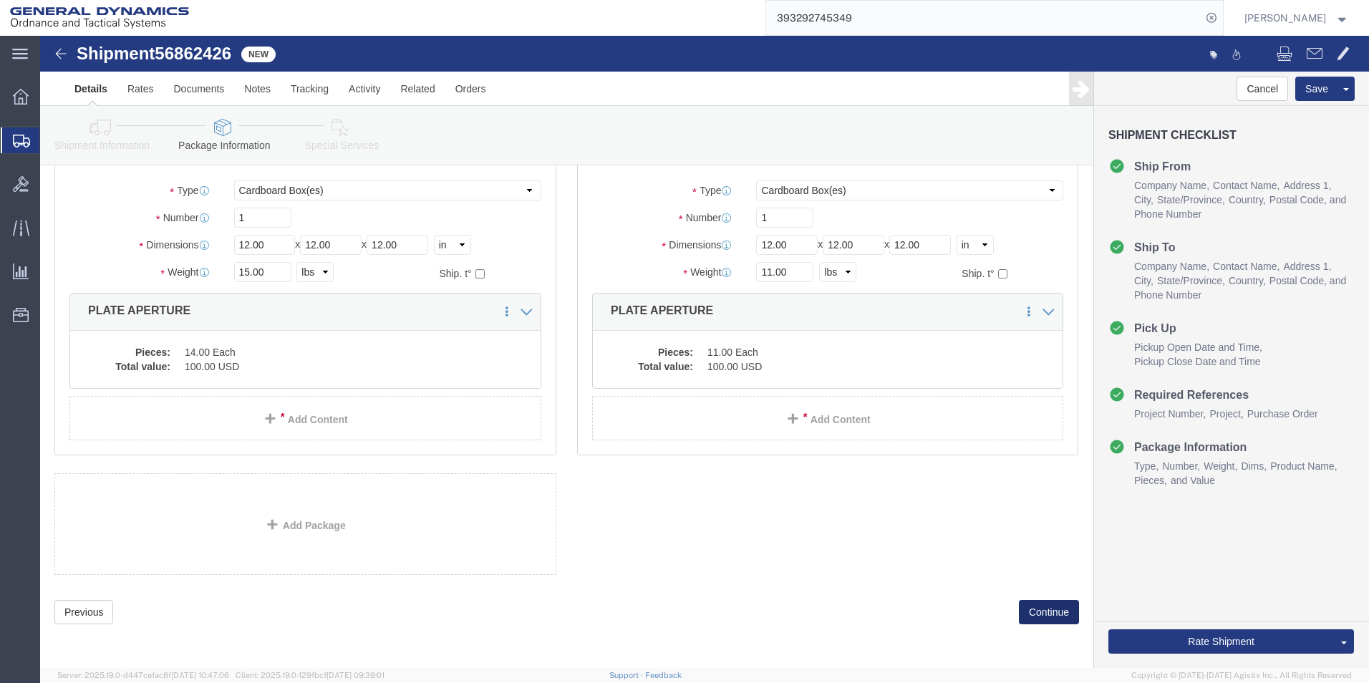
click button "Continue"
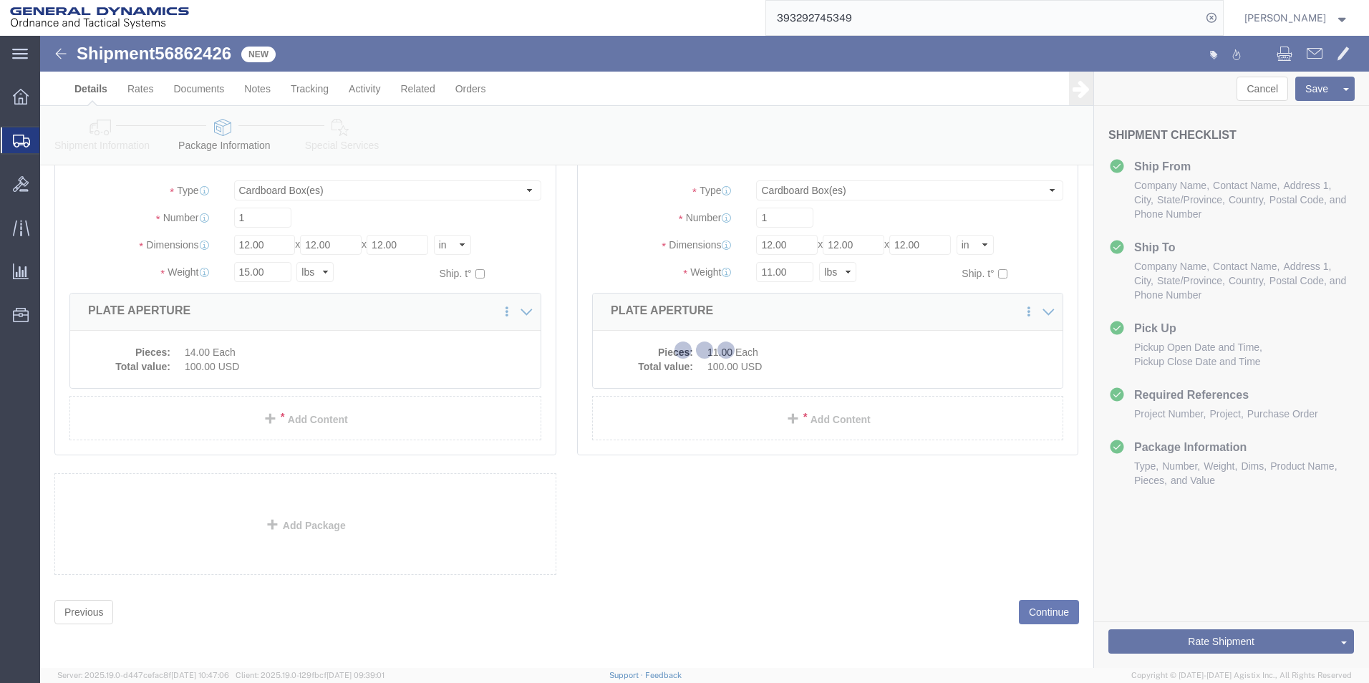
select select
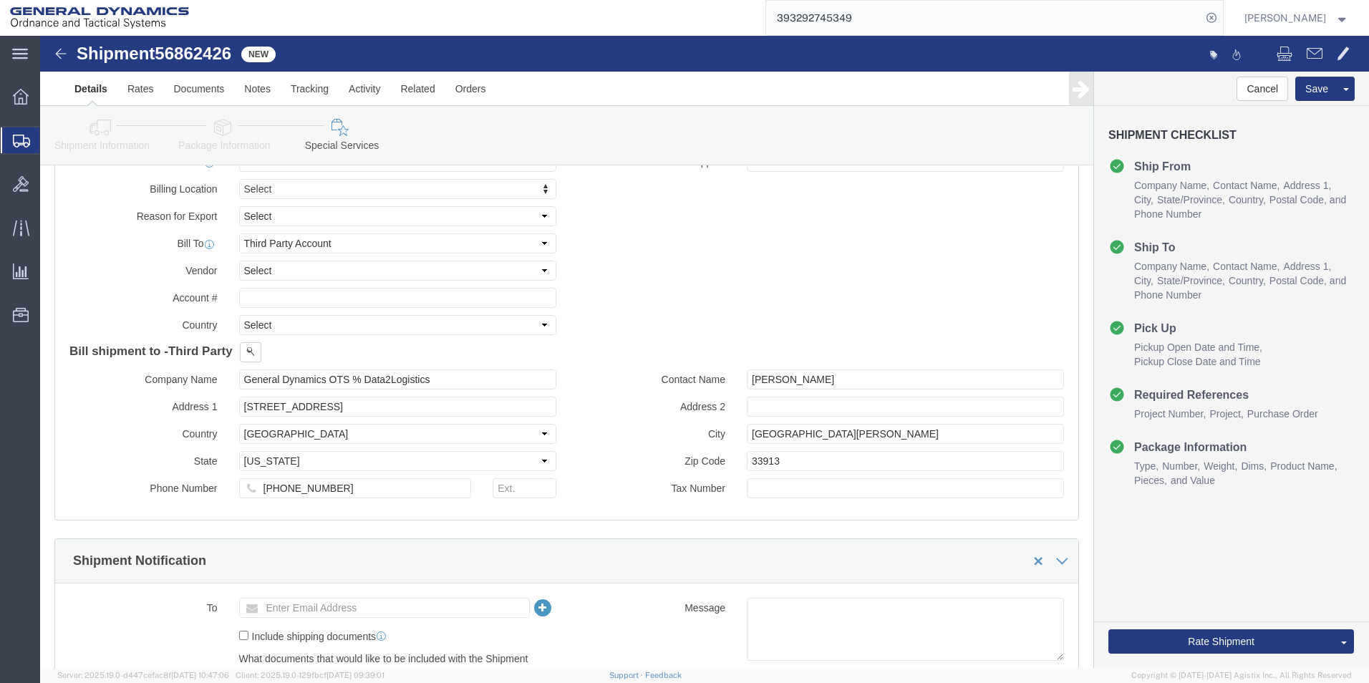
scroll to position [746, 0]
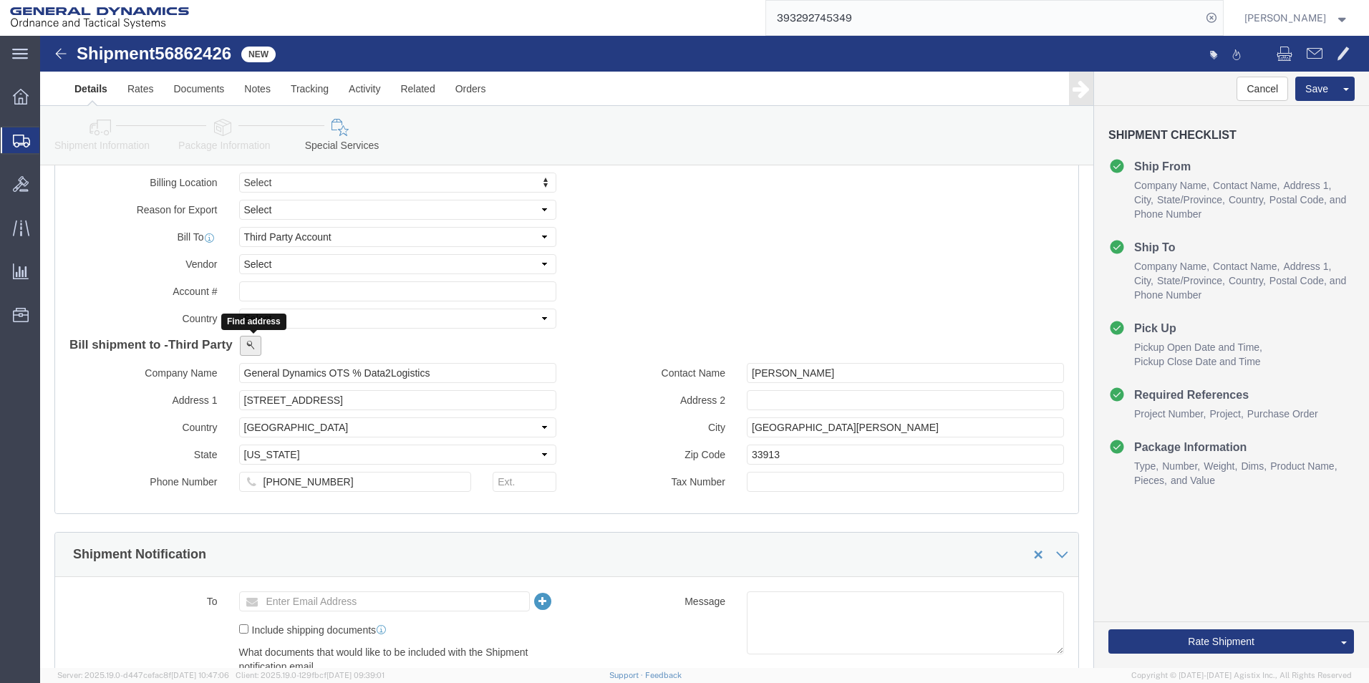
click span
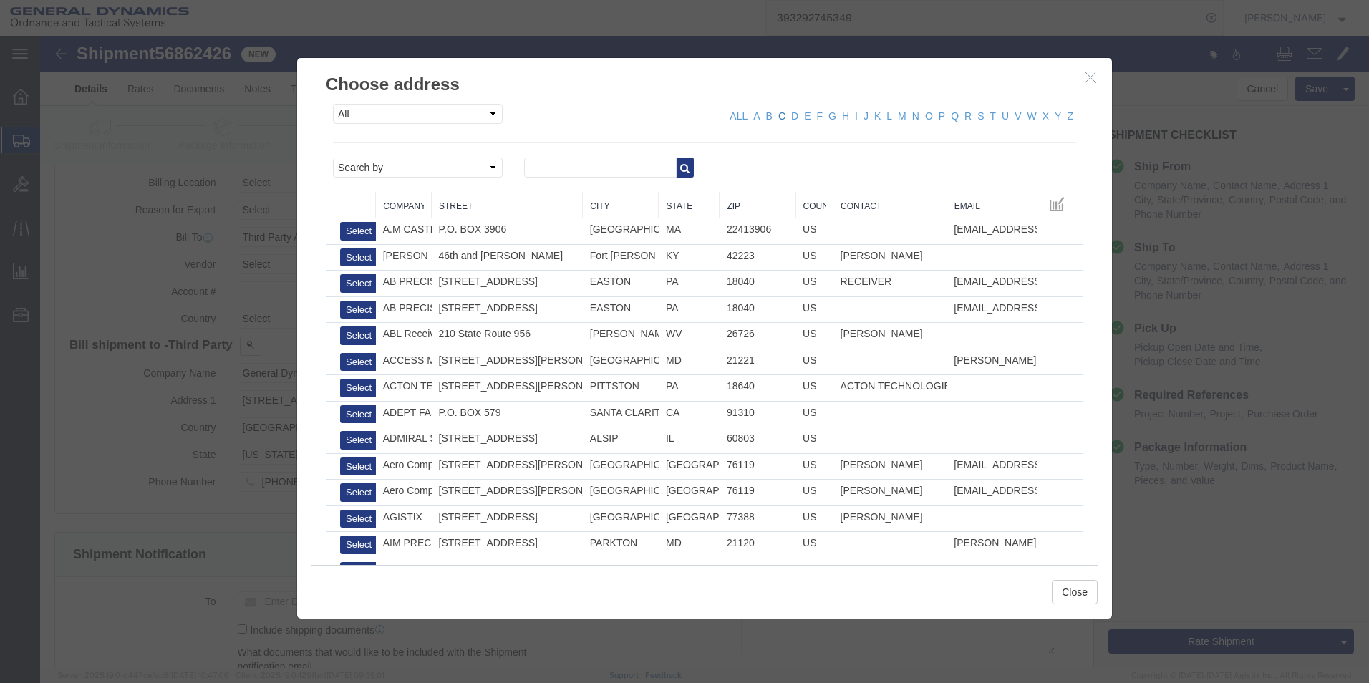
click link "C"
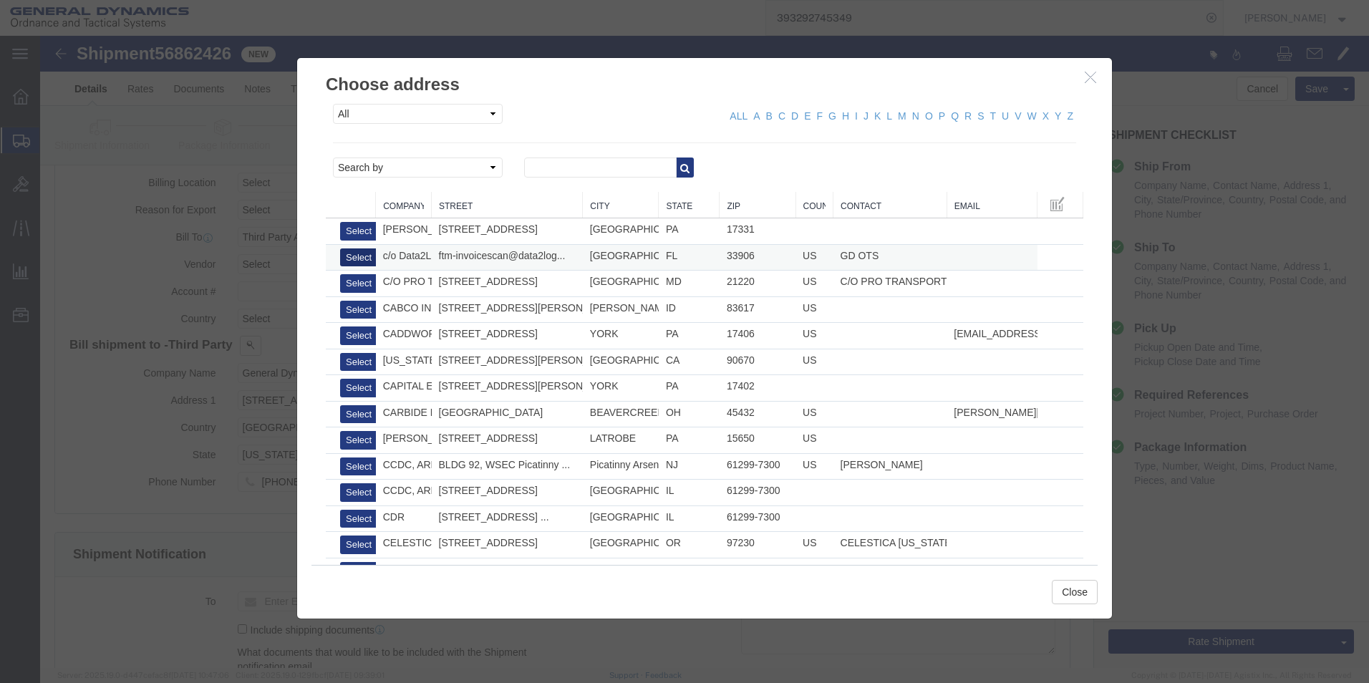
click button "Select"
type input "c/o Data2Logistics"
type input "[EMAIL_ADDRESS][DOMAIN_NAME]"
type input "[PHONE_NUMBER]"
type input "GD OTS"
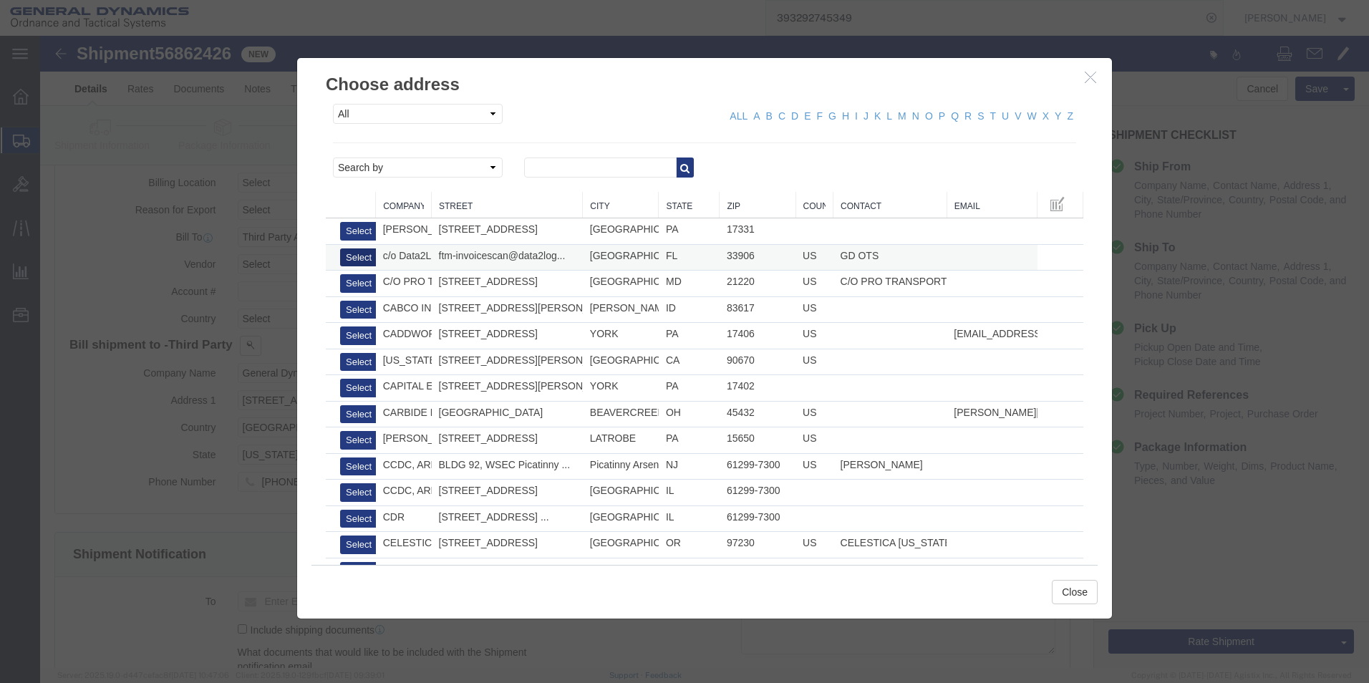
type input "P.O. Box 61050"
type input "33906"
select select "FL"
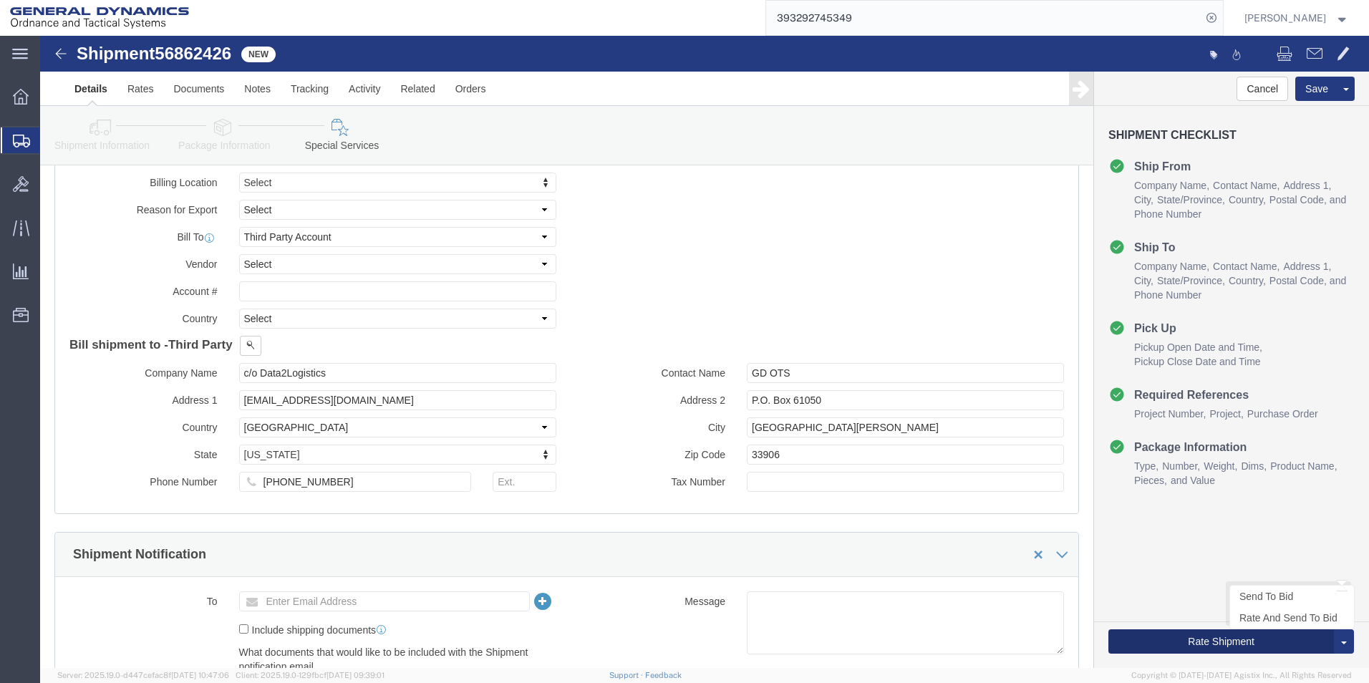
click button "Rate Shipment"
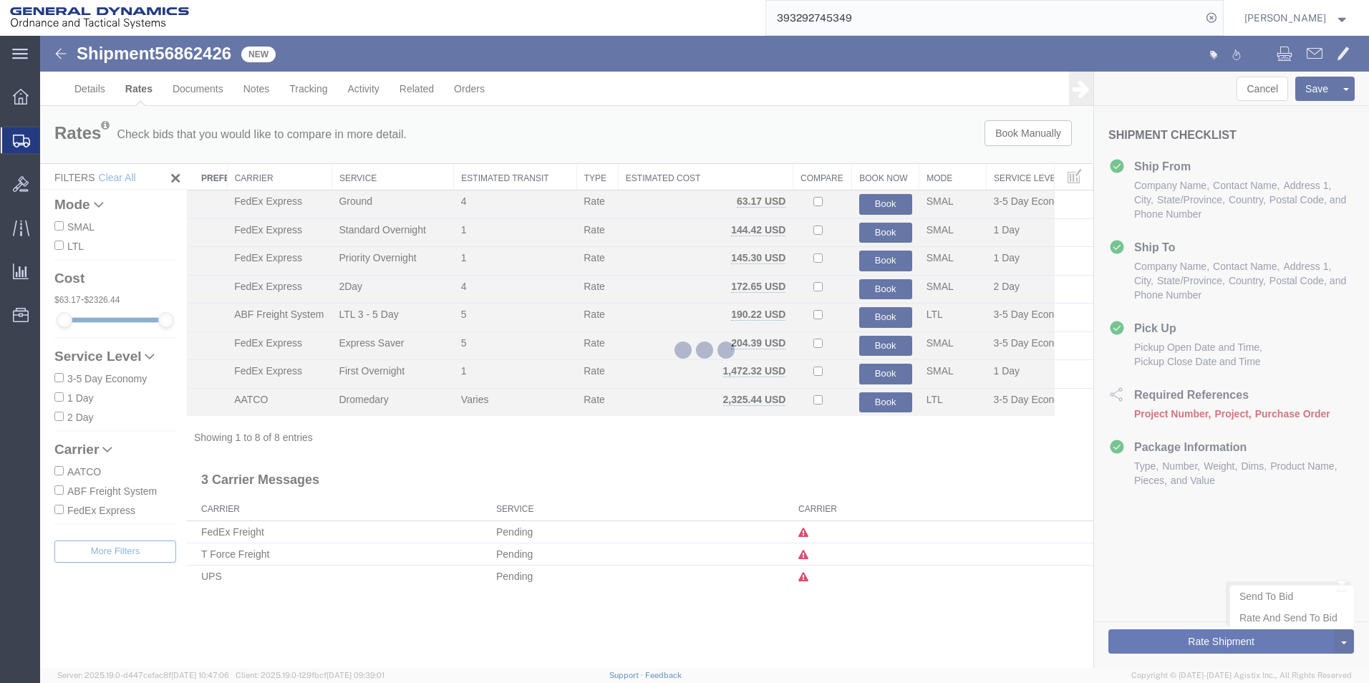
scroll to position [0, 0]
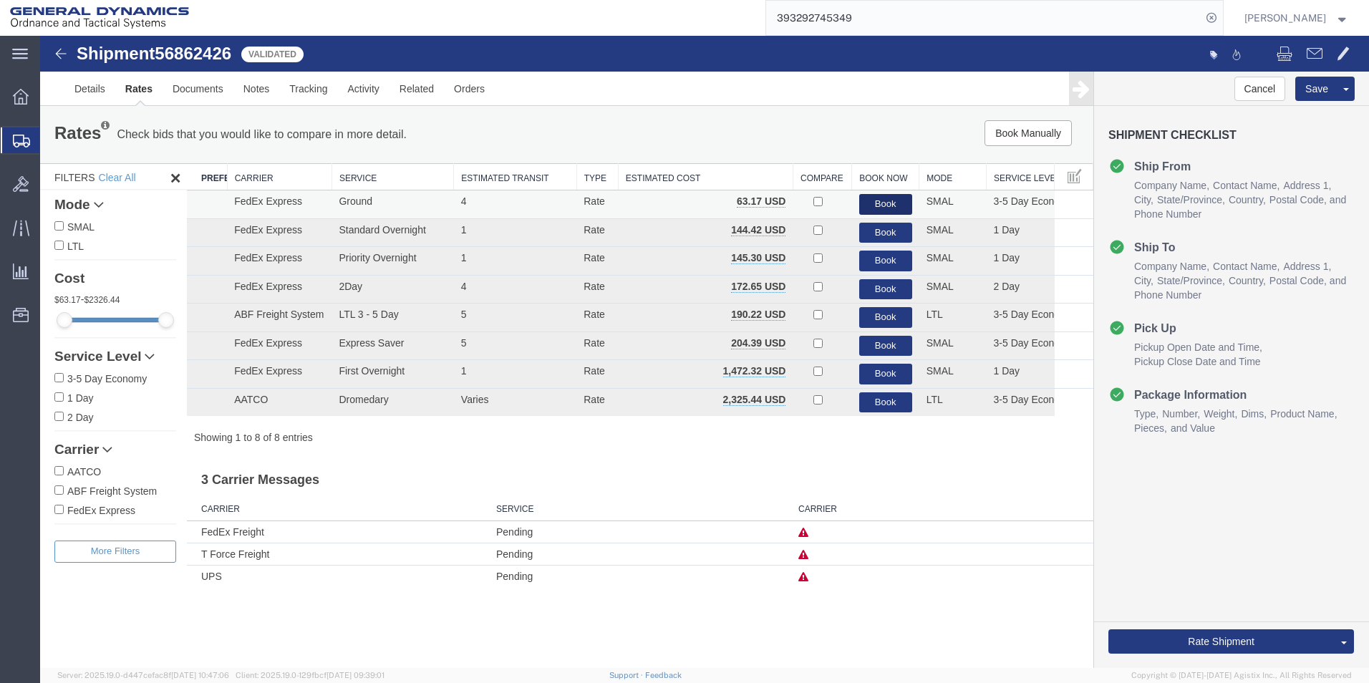
click at [875, 211] on button "Book" at bounding box center [885, 204] width 53 height 21
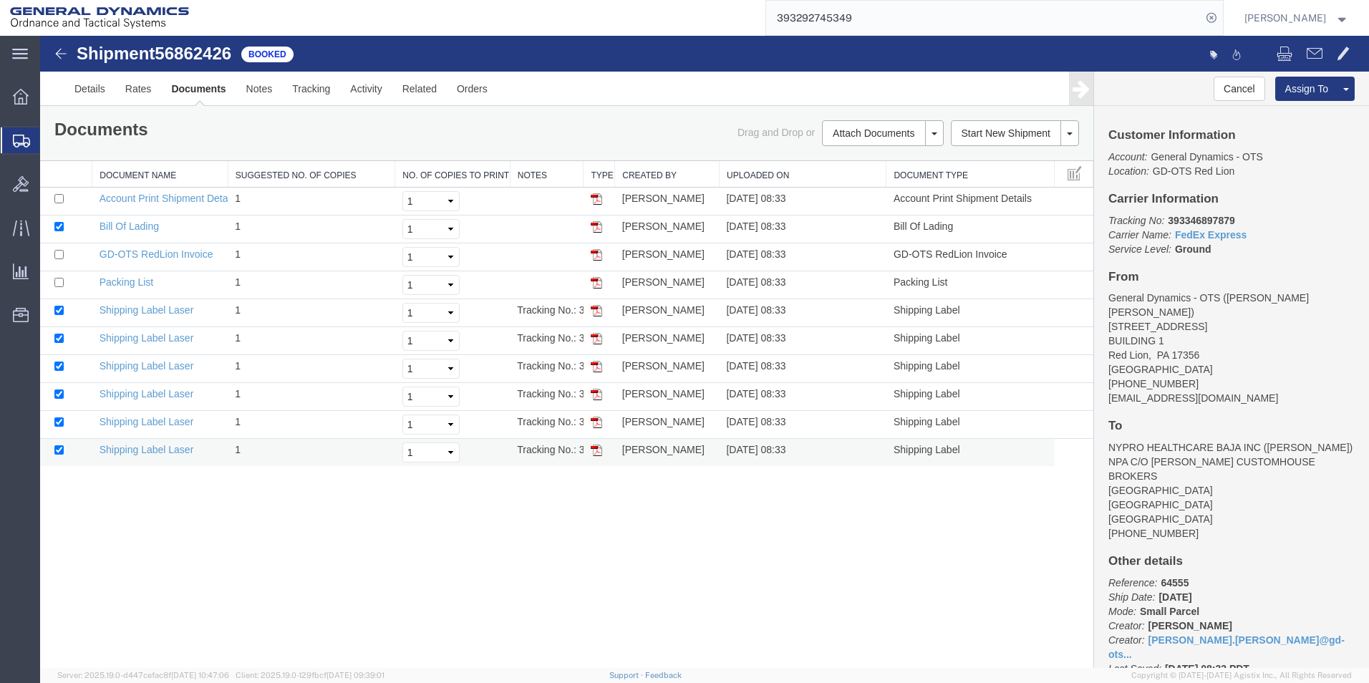
click at [594, 453] on img at bounding box center [596, 450] width 11 height 11
click at [594, 416] on link at bounding box center [596, 421] width 11 height 11
click at [598, 397] on img at bounding box center [596, 394] width 11 height 11
click at [598, 365] on img at bounding box center [596, 366] width 11 height 11
click at [598, 342] on img at bounding box center [596, 338] width 11 height 11
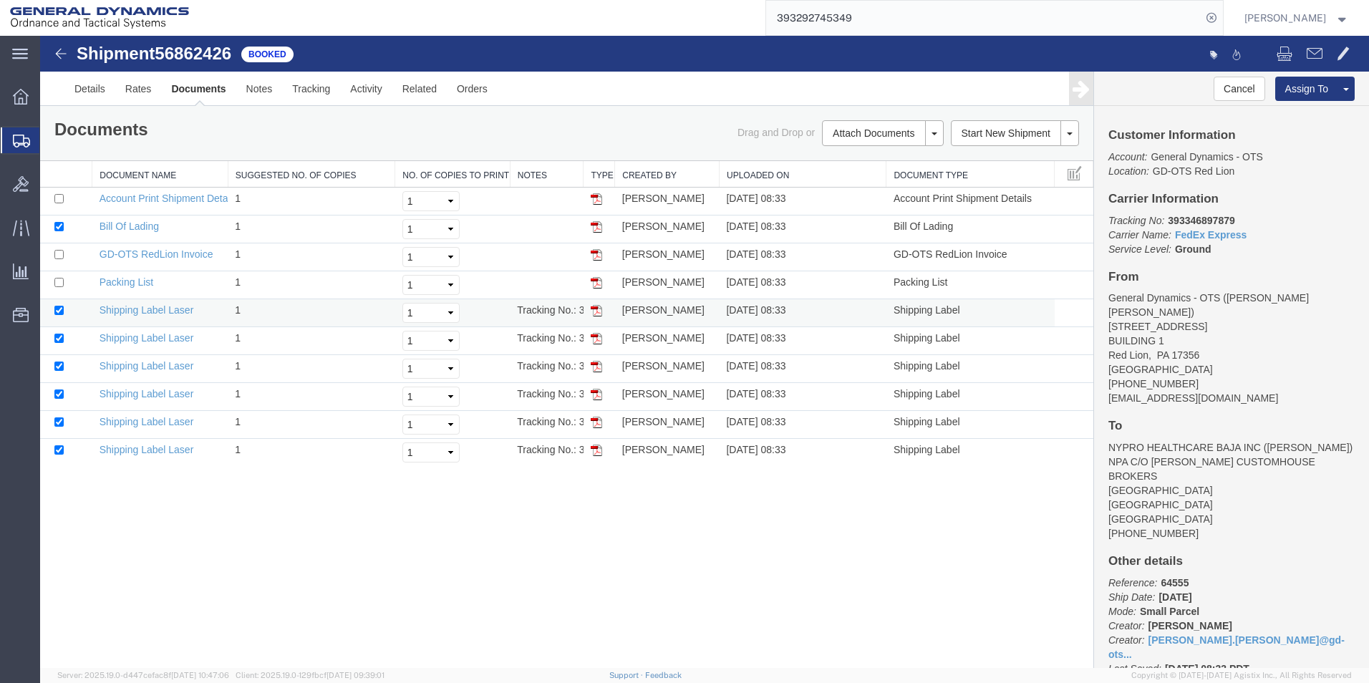
click at [598, 309] on img at bounding box center [596, 310] width 11 height 11
